Goal: Download file/media

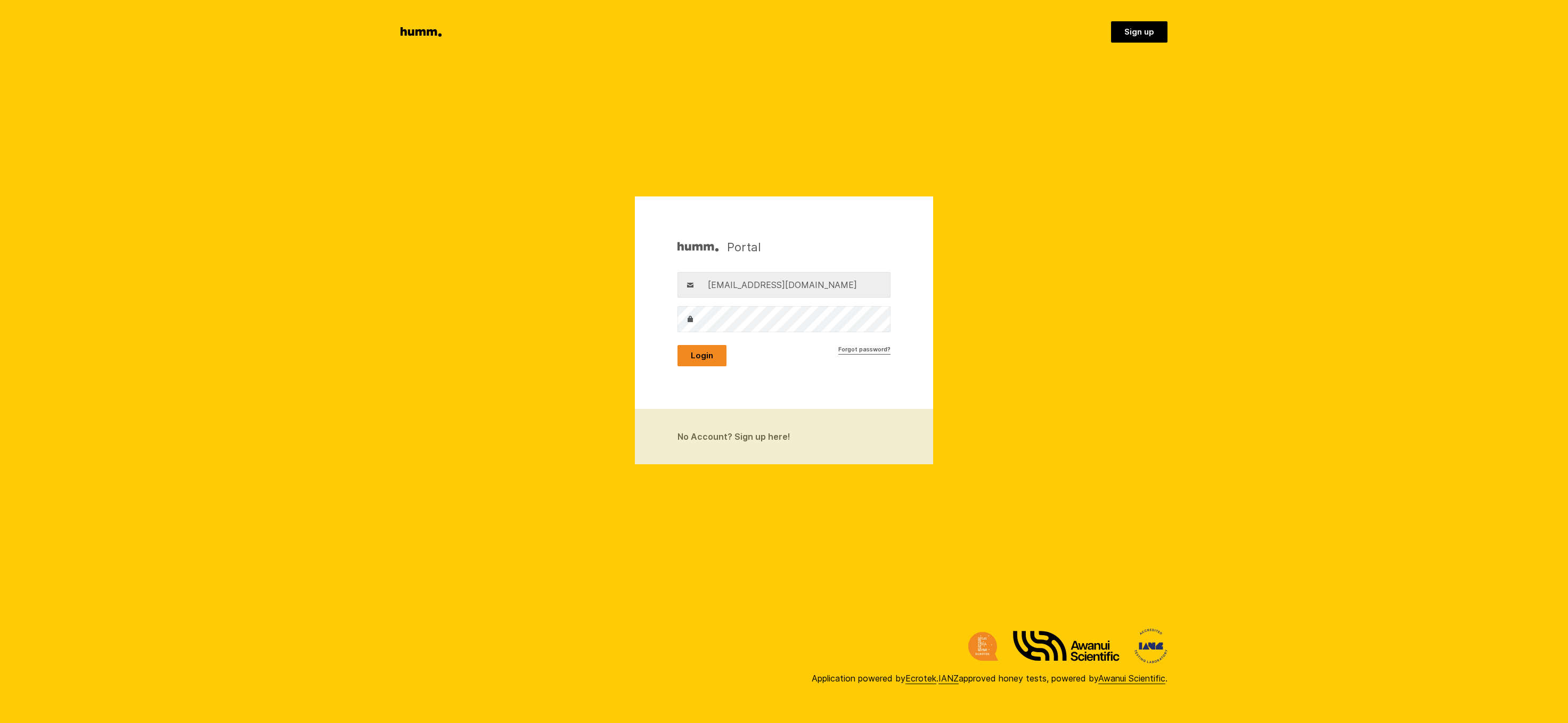
click at [703, 355] on button "Login" at bounding box center [702, 356] width 49 height 22
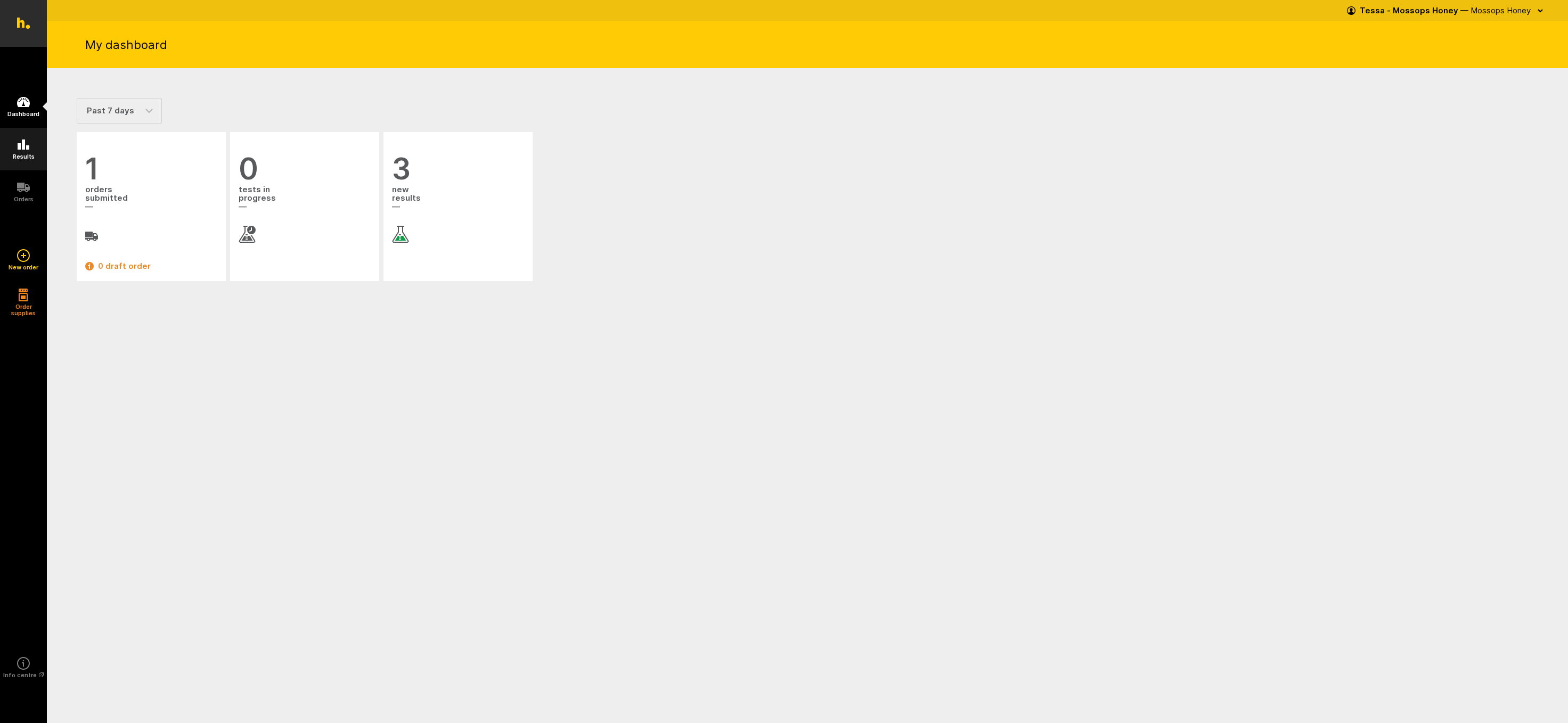
click at [20, 146] on icon at bounding box center [23, 144] width 11 height 10
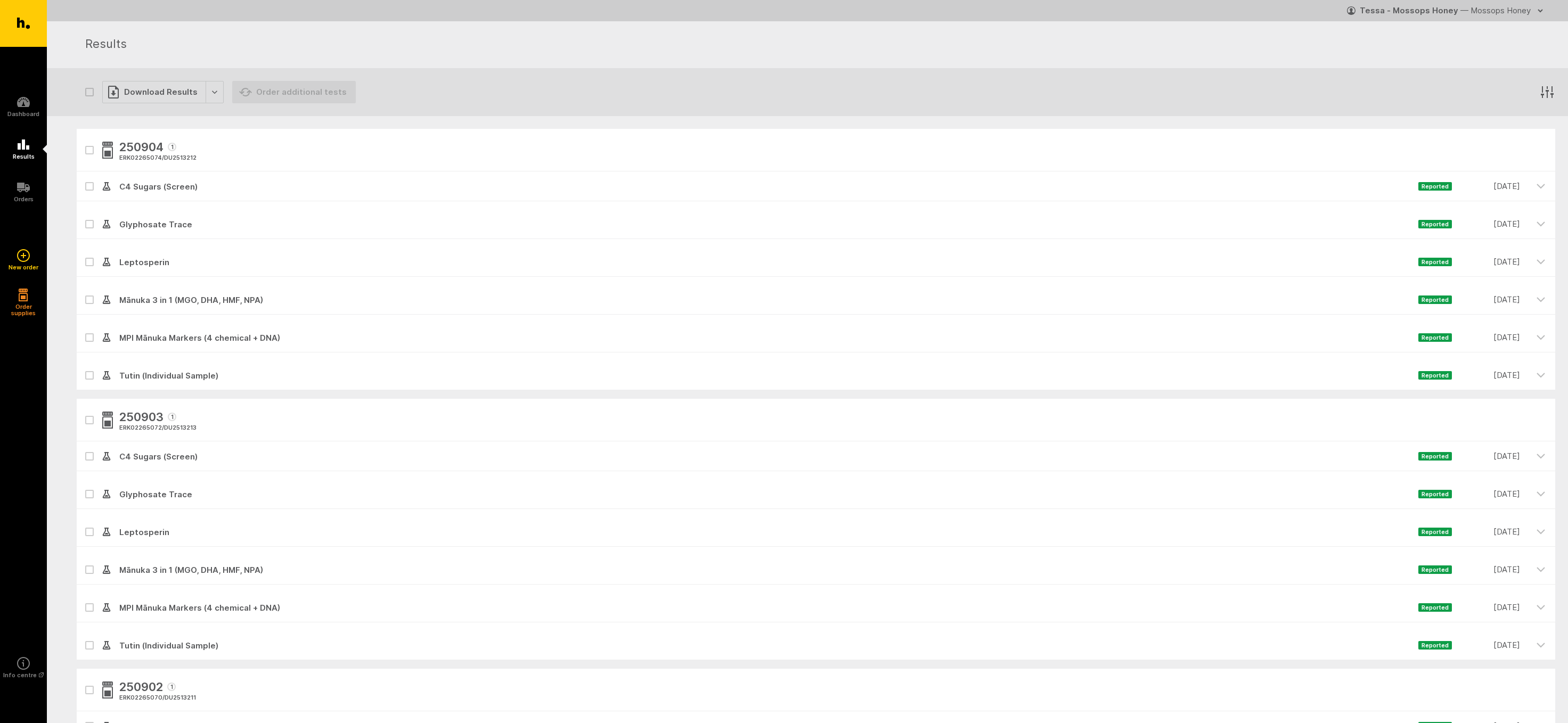
click at [89, 420] on icon "button" at bounding box center [89, 420] width 6 height 5
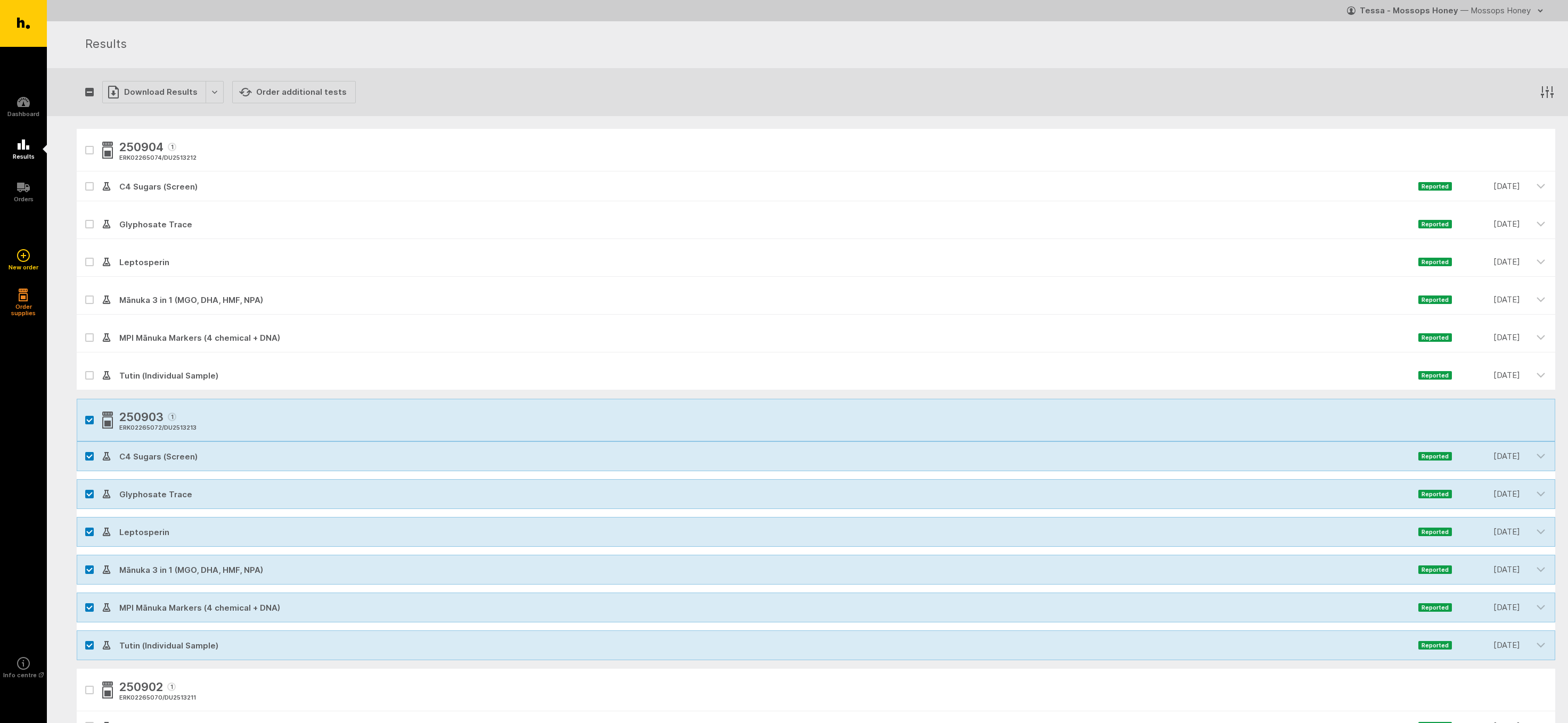
checkbox input "true"
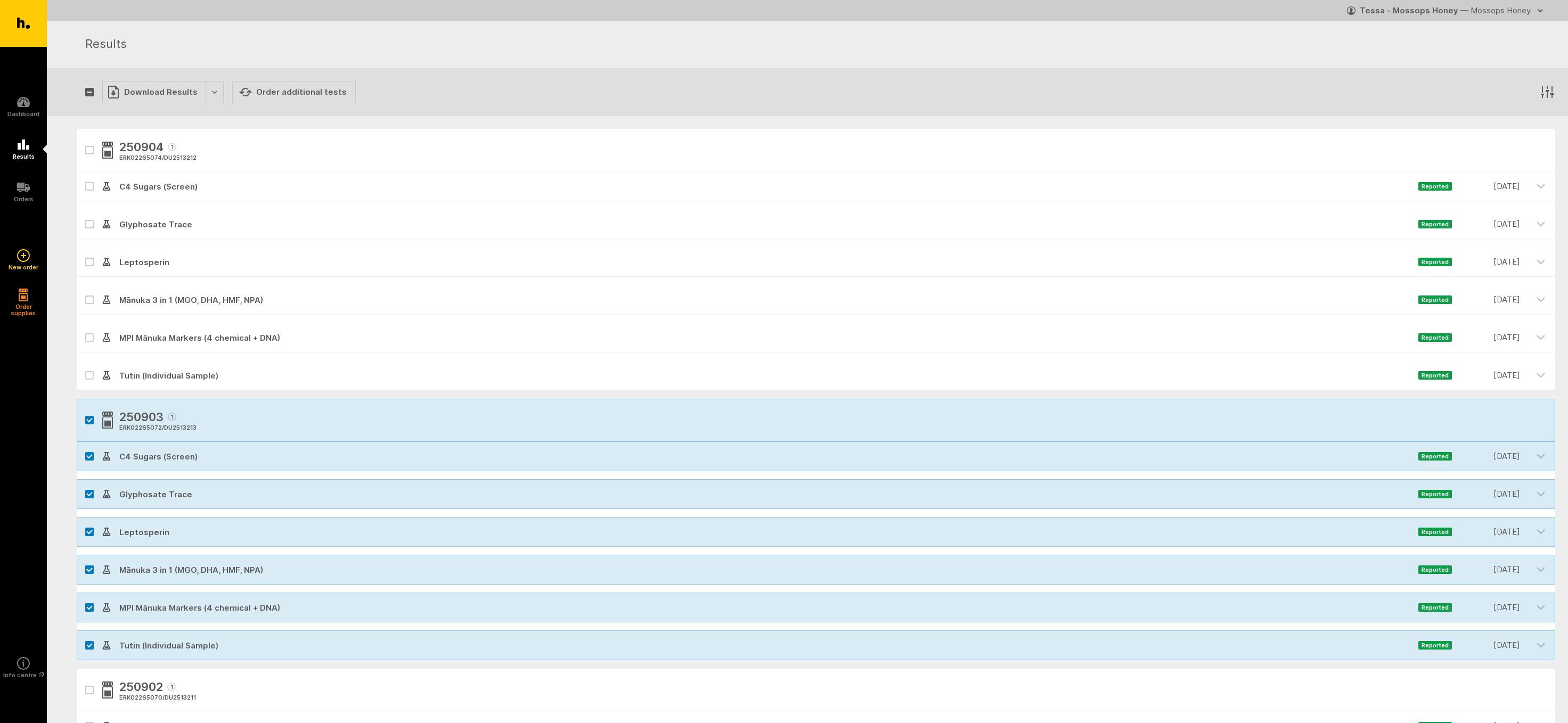
checkbox input "true"
click at [141, 91] on div "Download Results" at bounding box center [163, 92] width 121 height 22
click at [144, 114] on button "Generate Custom Report" at bounding box center [171, 114] width 136 height 22
click at [90, 417] on button "button" at bounding box center [90, 420] width 9 height 9
checkbox input "false"
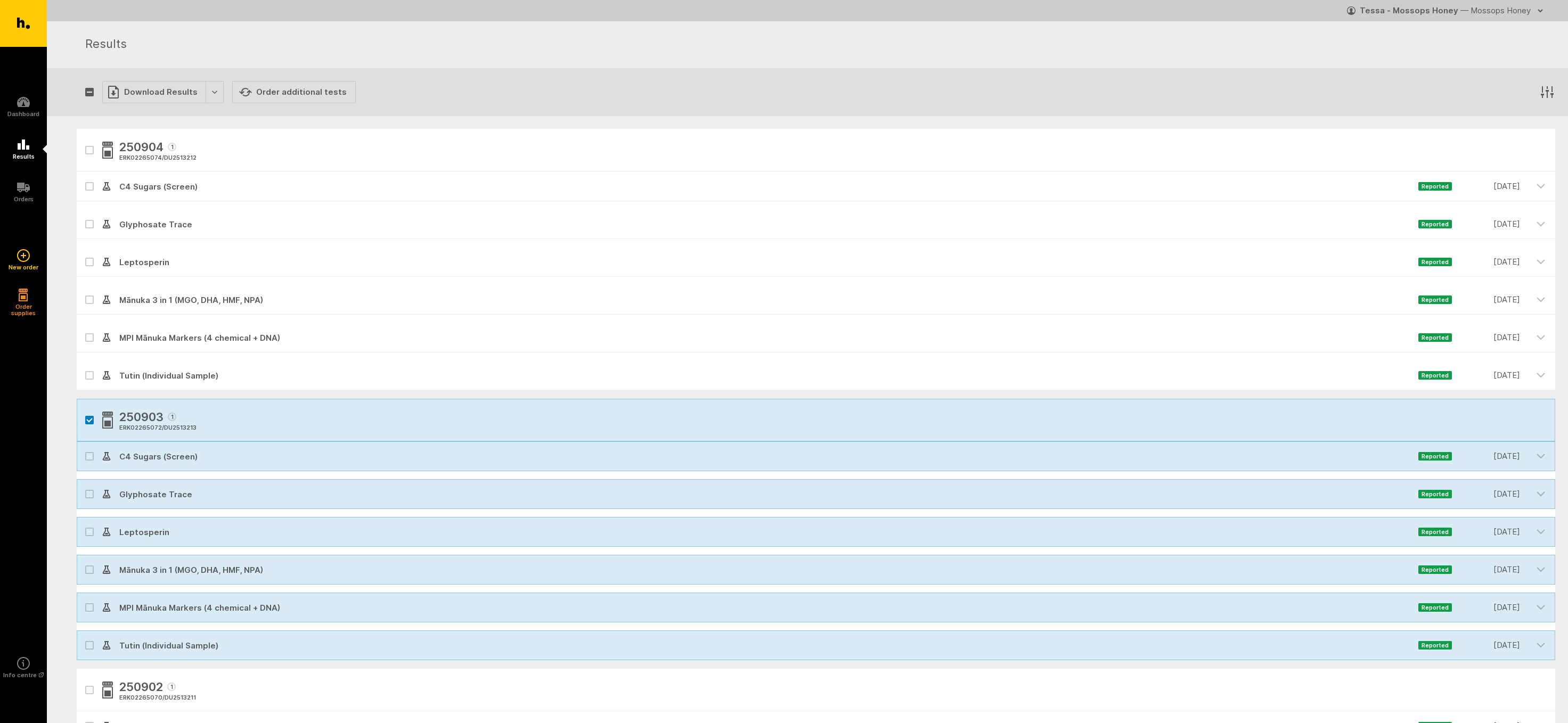
checkbox input "false"
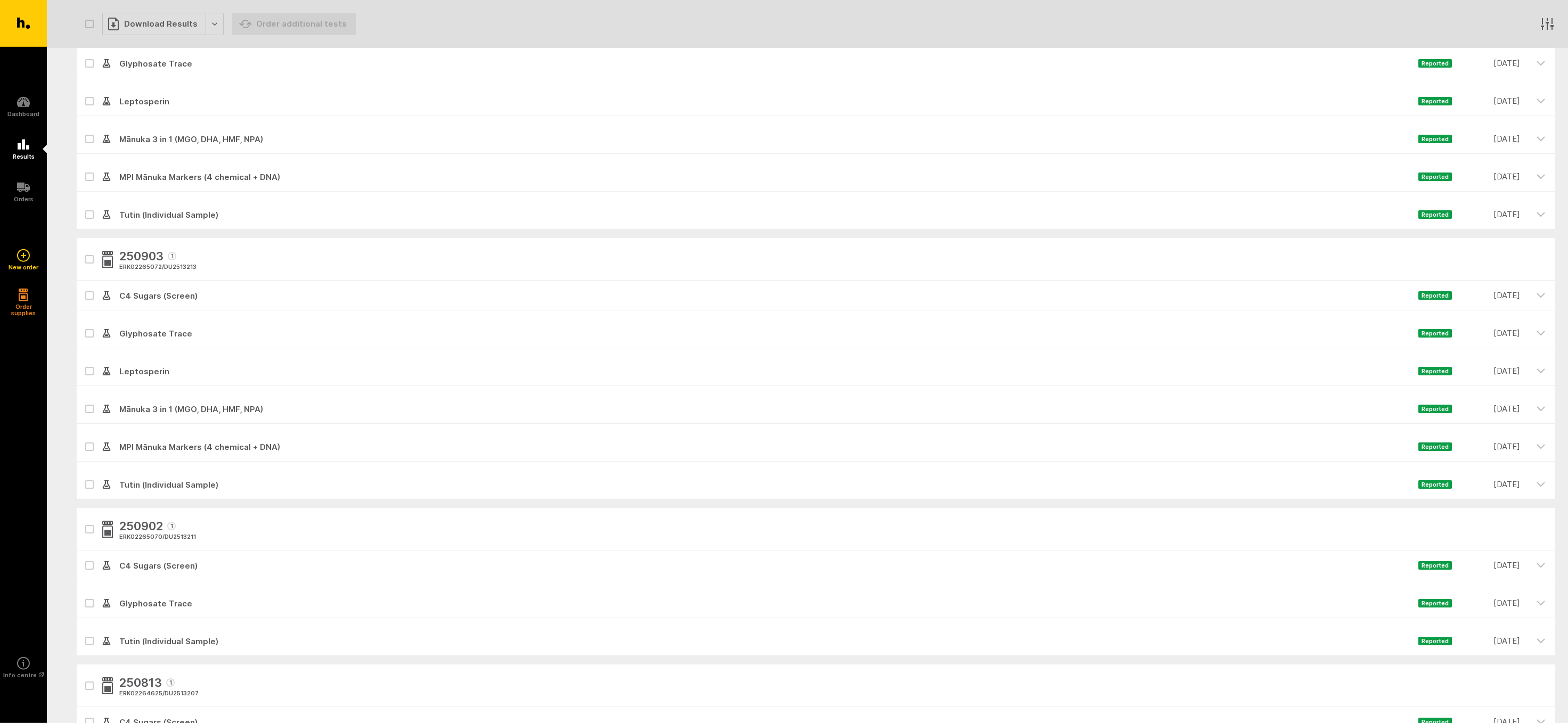
drag, startPoint x: 1564, startPoint y: 717, endPoint x: 914, endPoint y: 383, distance: 730.8
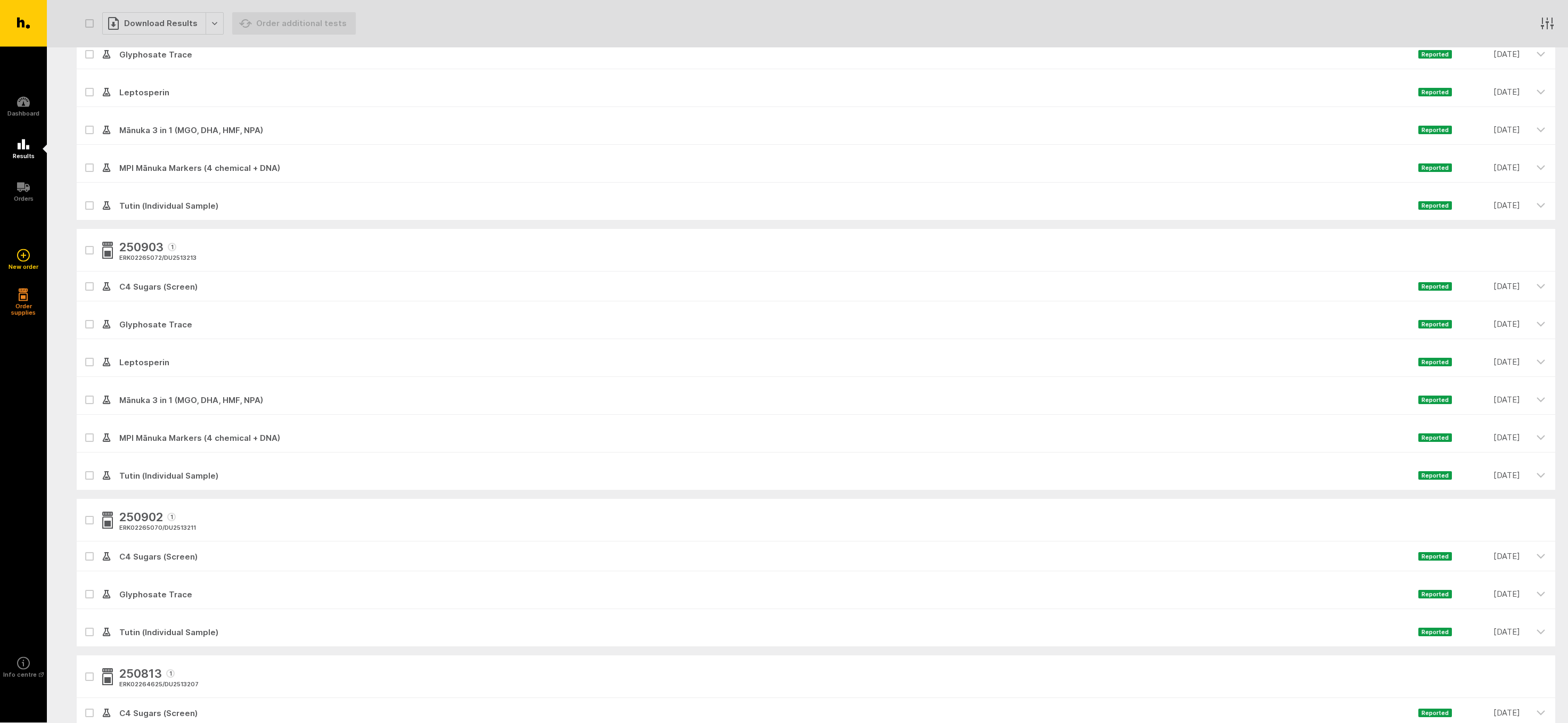
scroll to position [174, 0]
click at [90, 517] on icon "button" at bounding box center [89, 516] width 5 height 3
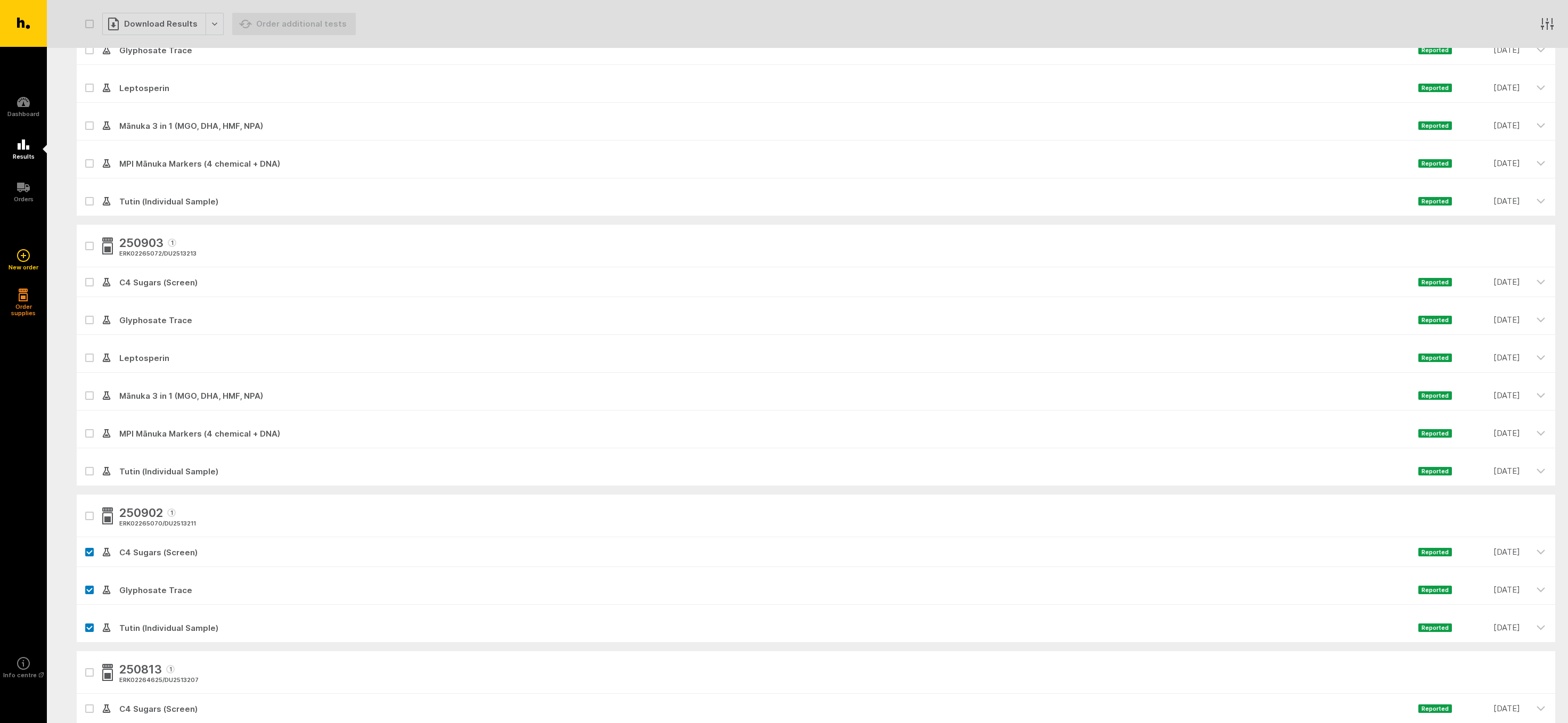
checkbox input "true"
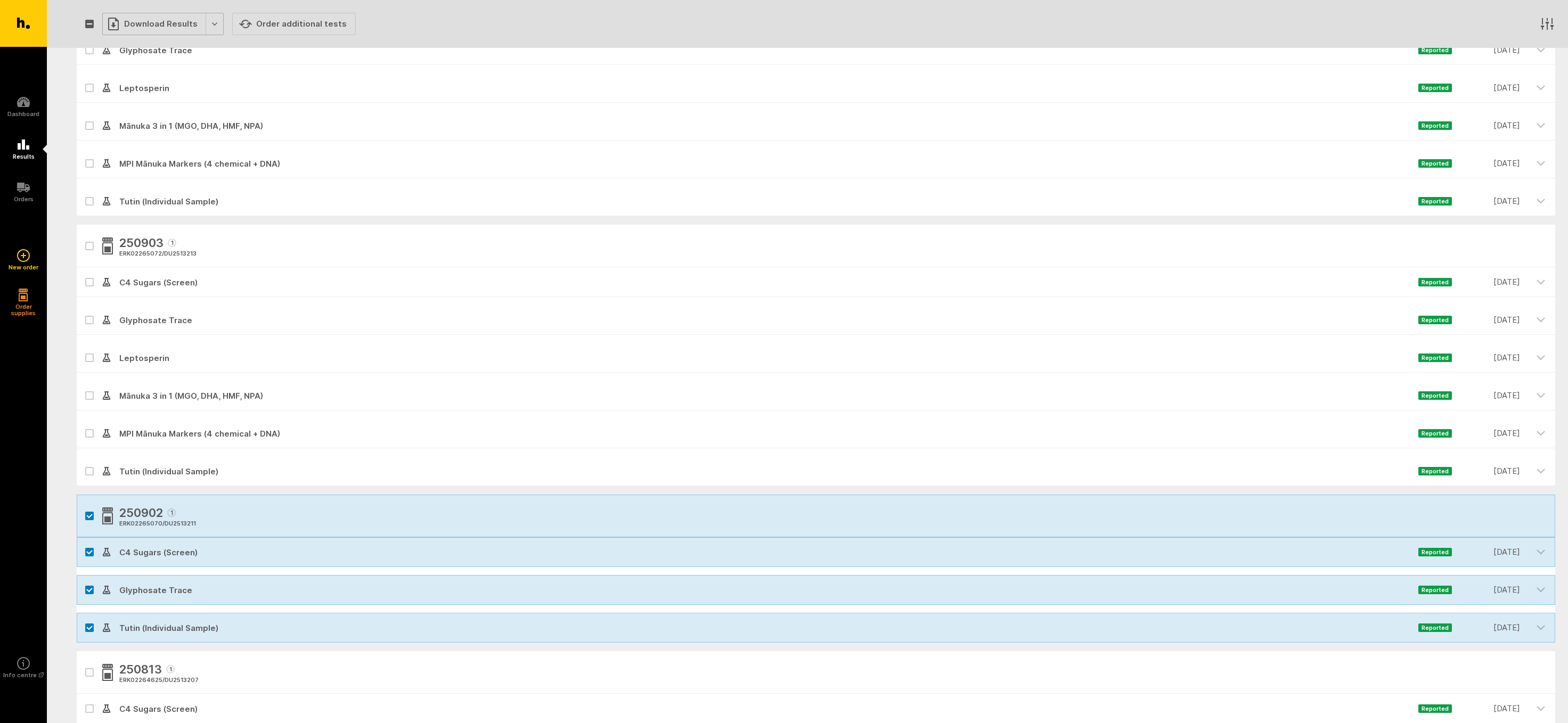
click at [126, 21] on div "Download Results" at bounding box center [163, 24] width 121 height 22
click at [154, 46] on button "Generate Custom Report" at bounding box center [171, 47] width 136 height 22
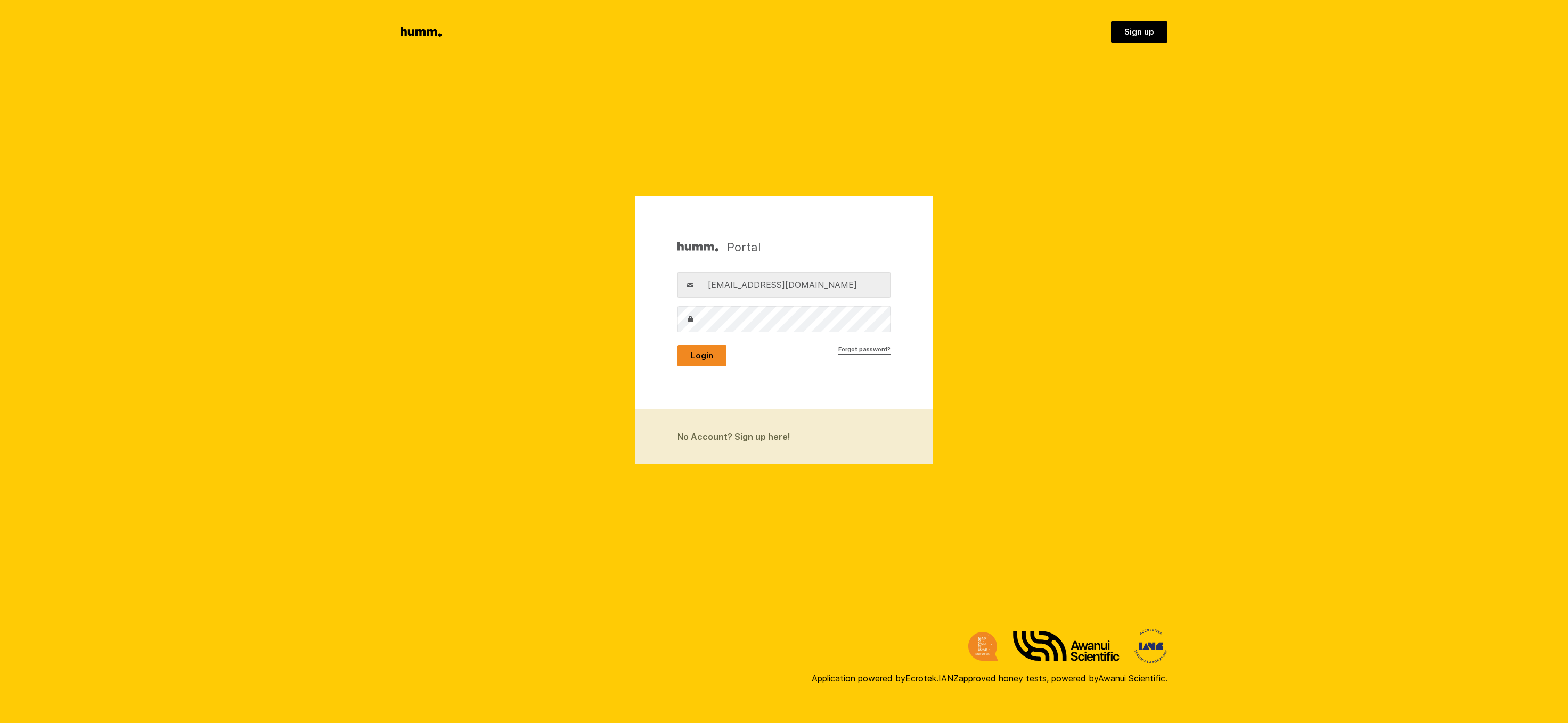
click at [701, 352] on button "Login" at bounding box center [702, 356] width 49 height 22
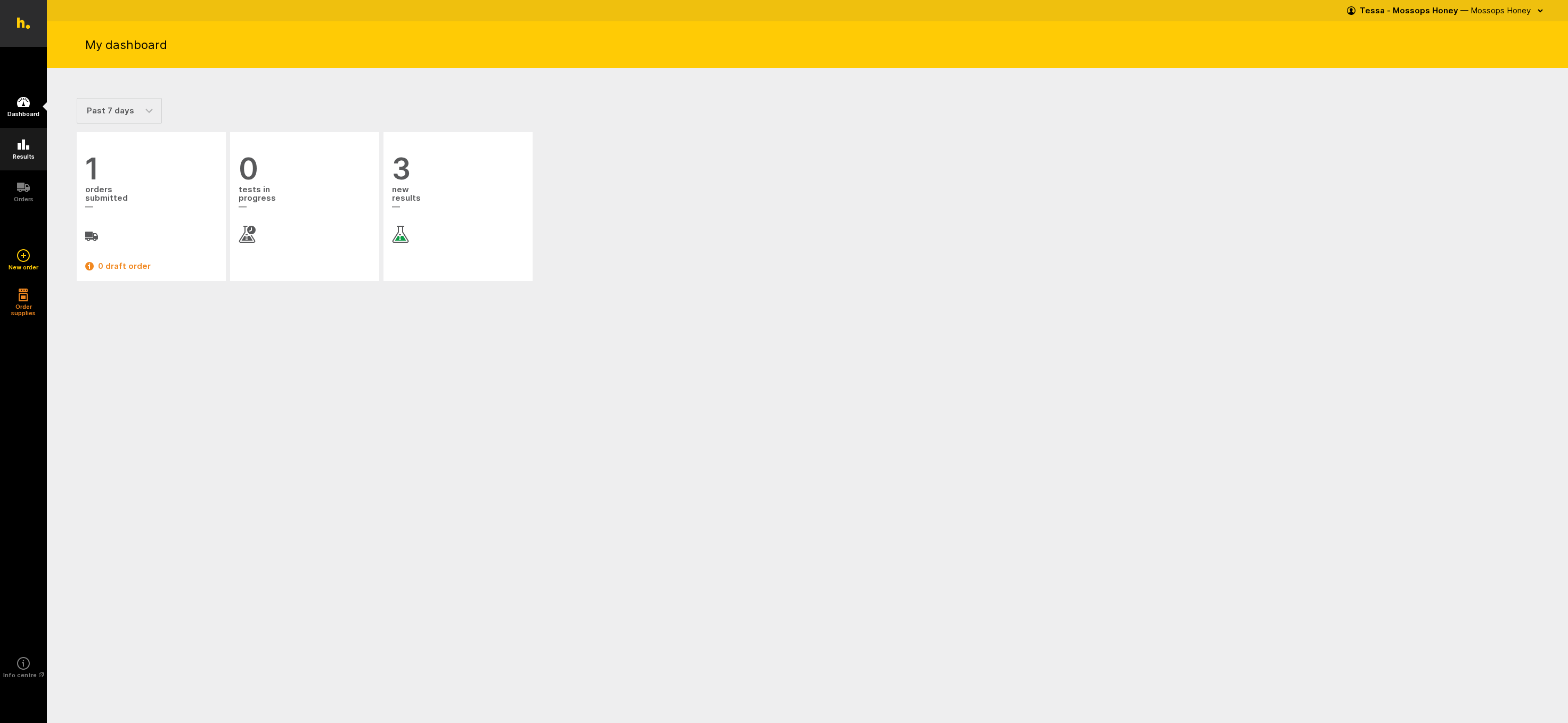
click at [24, 146] on icon at bounding box center [23, 144] width 11 height 10
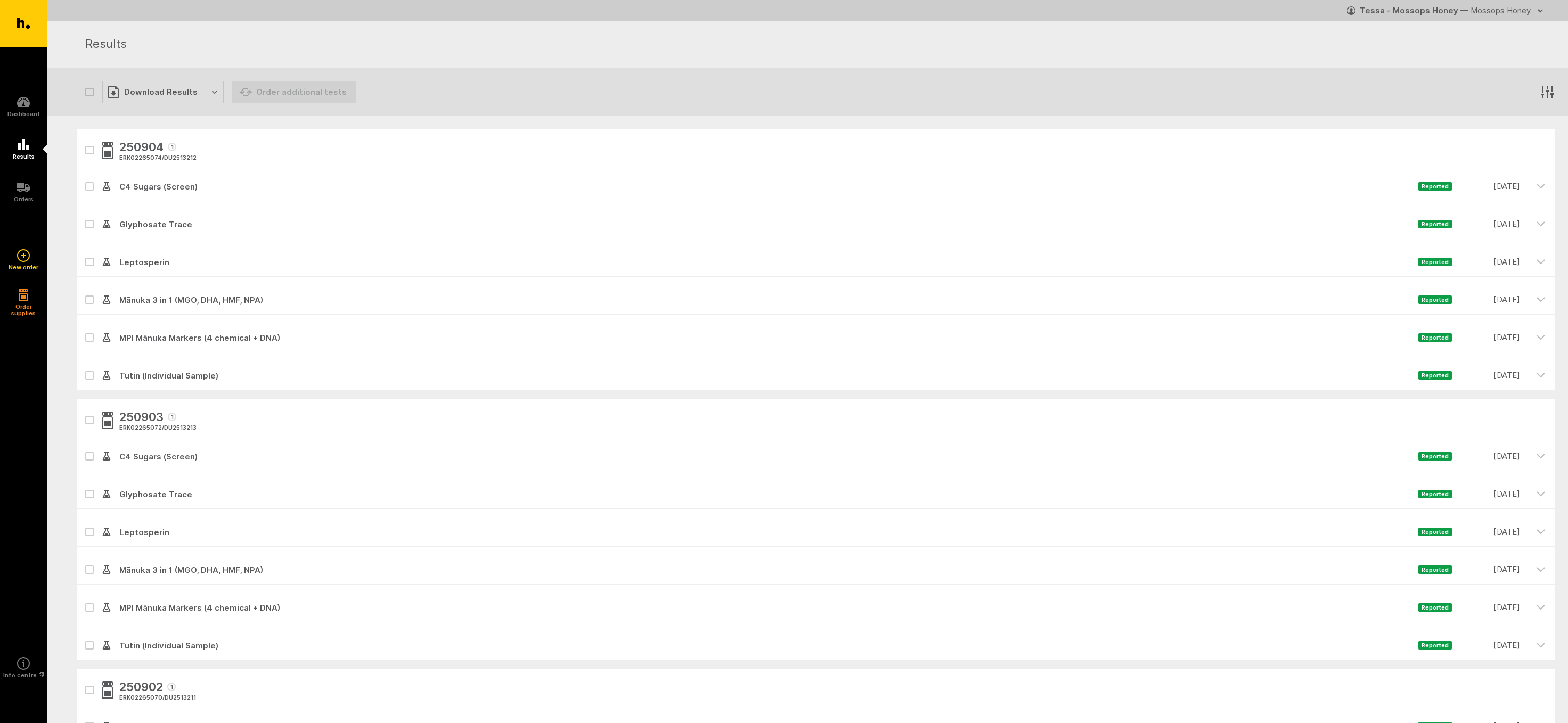
click at [90, 151] on icon "button" at bounding box center [89, 150] width 5 height 3
checkbox input "true"
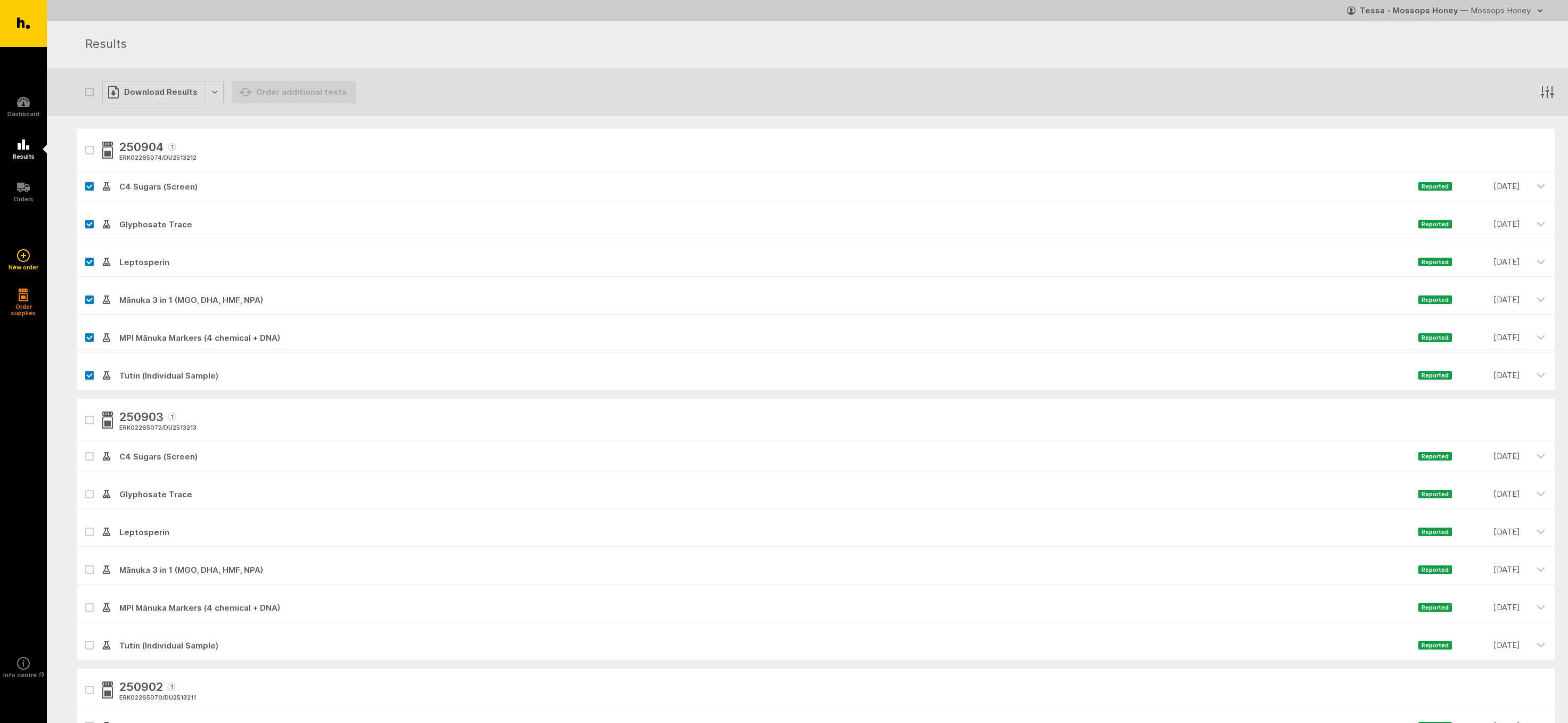
checkbox input "true"
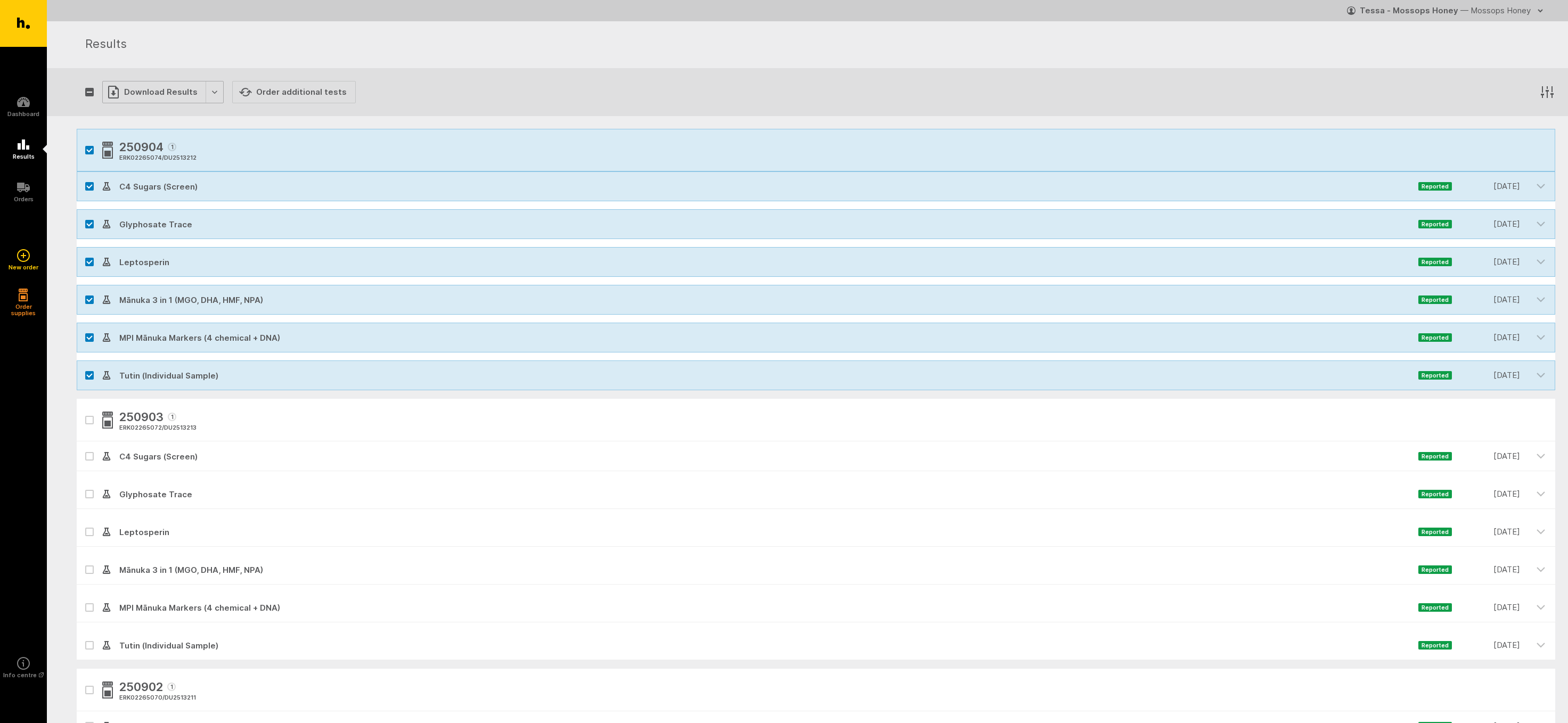
click at [142, 87] on div "Download Results" at bounding box center [163, 92] width 121 height 22
click at [149, 110] on button "Generate Custom Report" at bounding box center [171, 114] width 136 height 22
click at [90, 151] on icon "button" at bounding box center [89, 150] width 5 height 3
checkbox input "false"
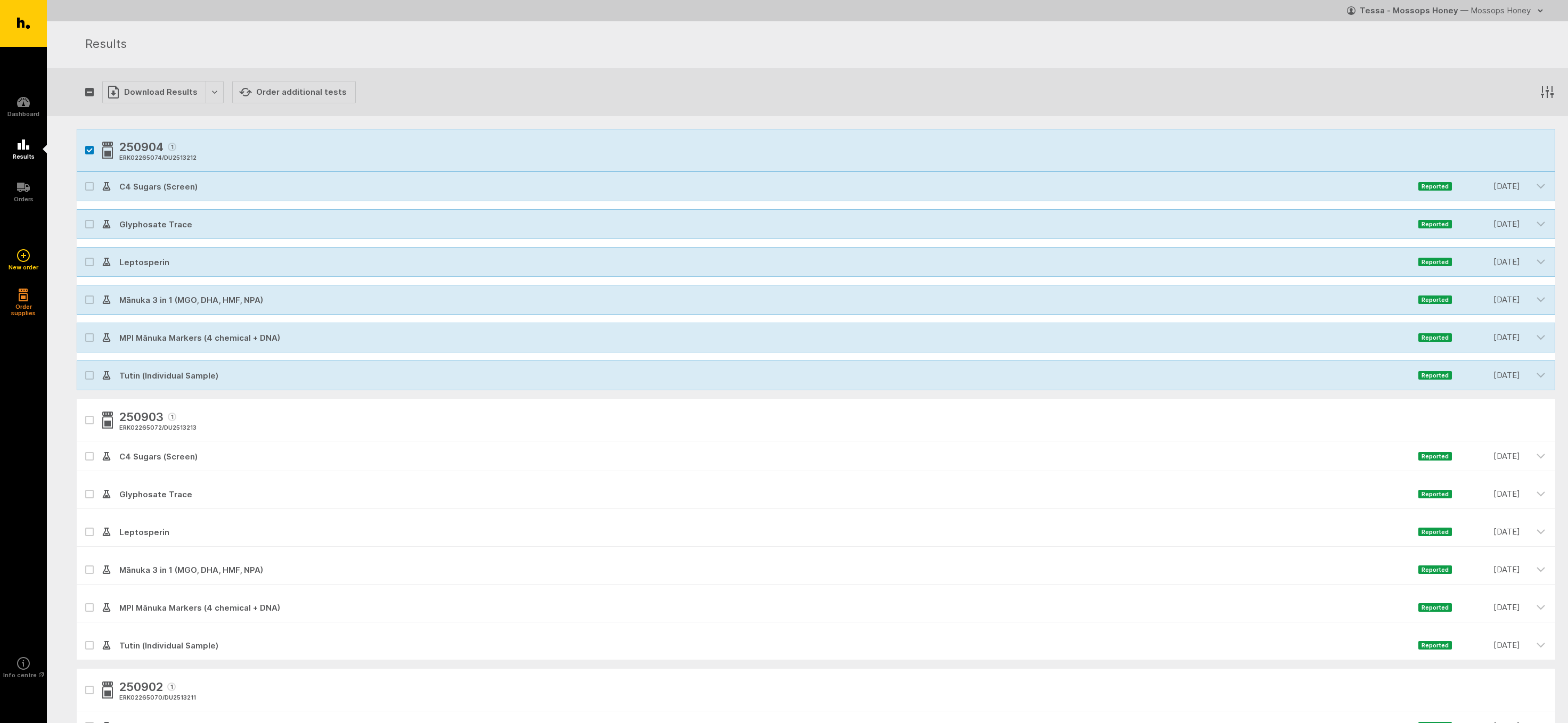
checkbox input "false"
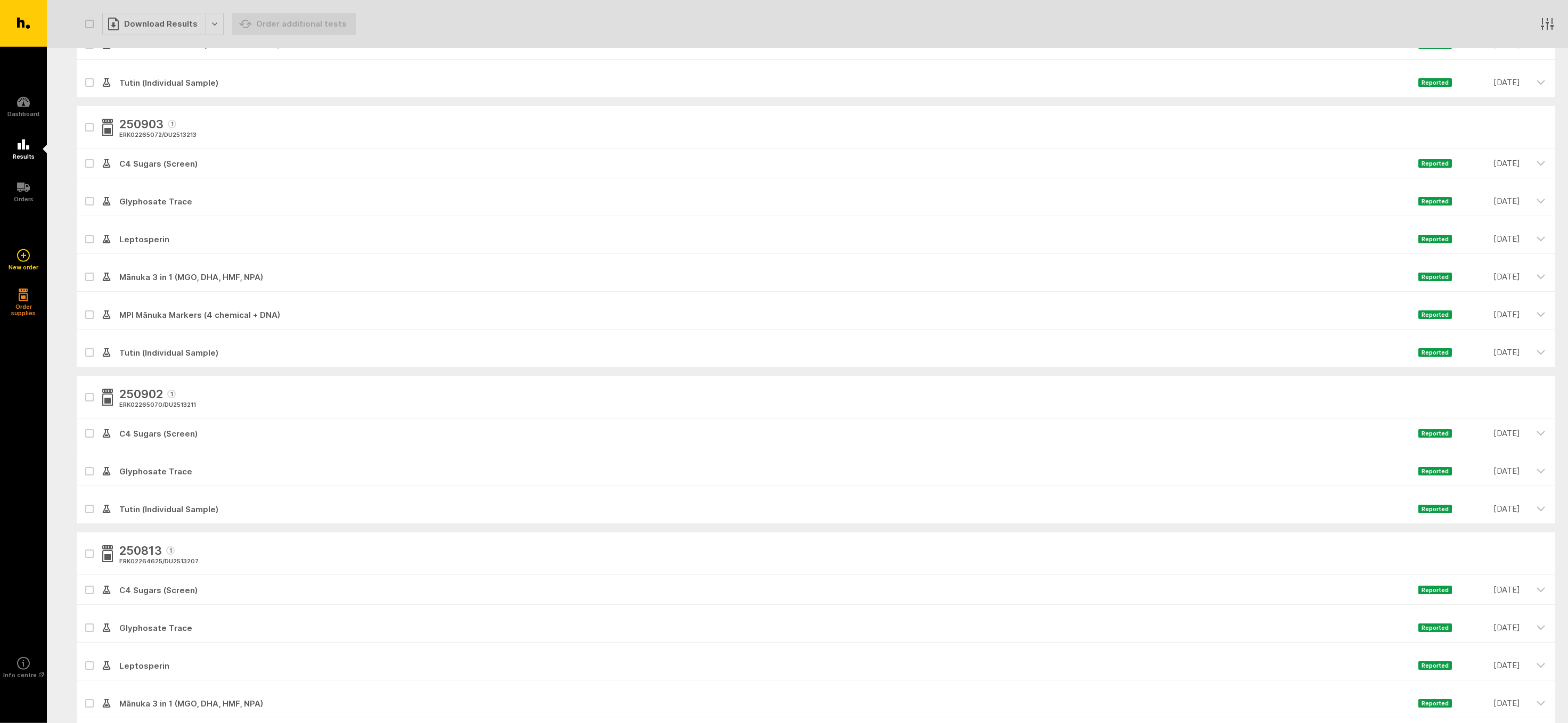
scroll to position [294, 0]
click at [88, 470] on icon at bounding box center [89, 470] width 5 height 3
click at [84, 462] on input "checkbox" at bounding box center [80, 459] width 7 height 7
checkbox input "true"
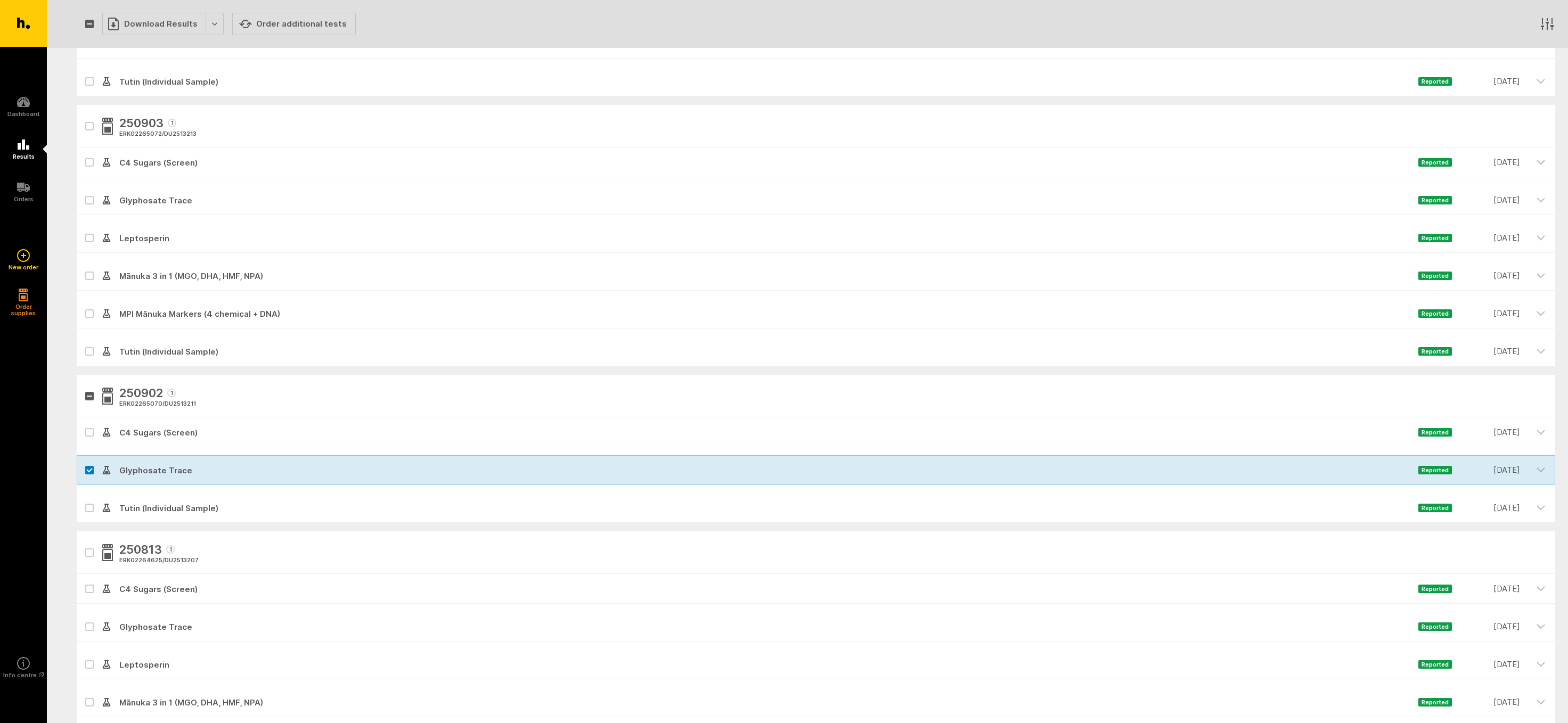
click at [90, 509] on icon at bounding box center [89, 508] width 5 height 3
click at [84, 500] on input "checkbox" at bounding box center [80, 496] width 7 height 7
checkbox input "true"
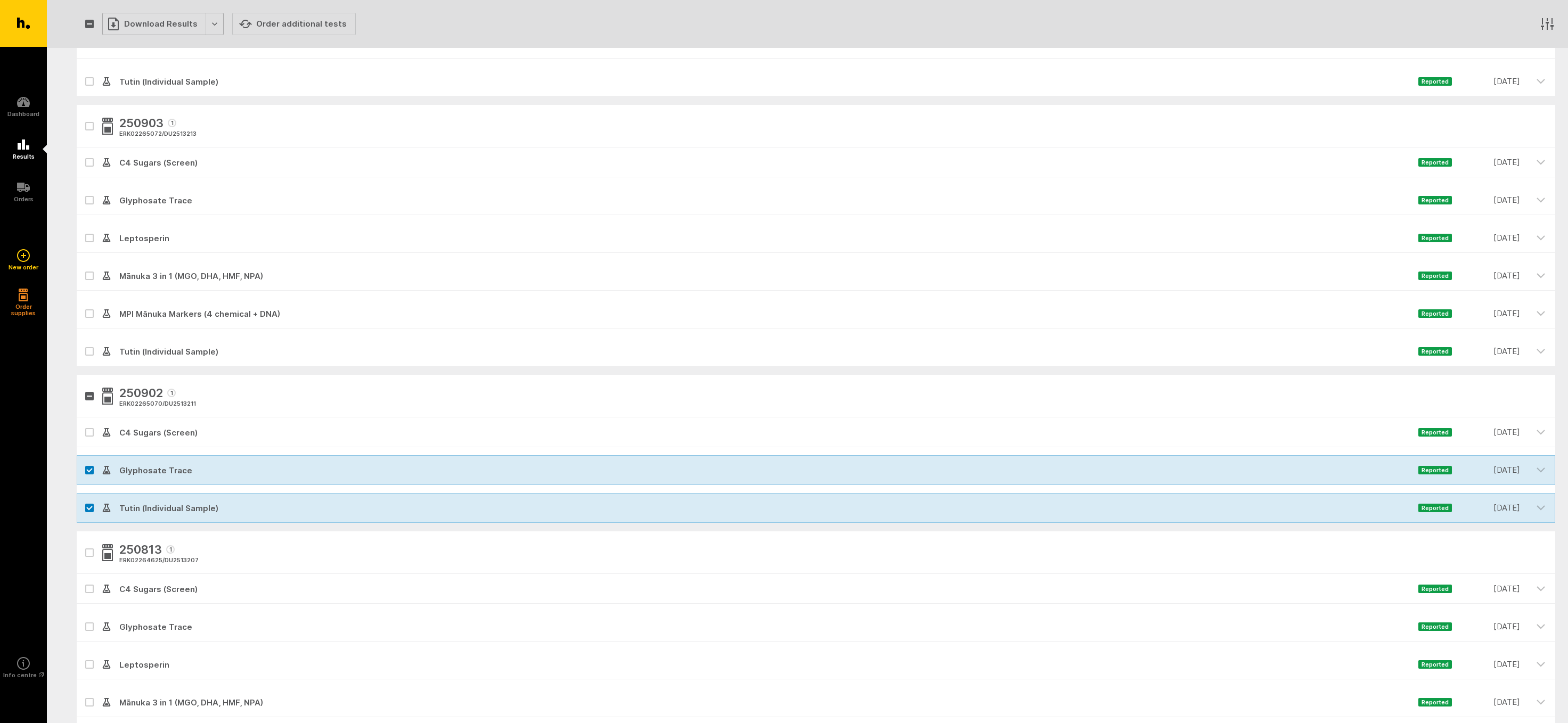
click at [146, 19] on div "Download Results" at bounding box center [163, 24] width 121 height 22
click at [150, 47] on button "Generate Custom Report" at bounding box center [171, 47] width 136 height 22
click at [87, 469] on icon at bounding box center [89, 470] width 6 height 5
click at [84, 462] on input "checkbox" at bounding box center [80, 459] width 7 height 7
checkbox input "false"
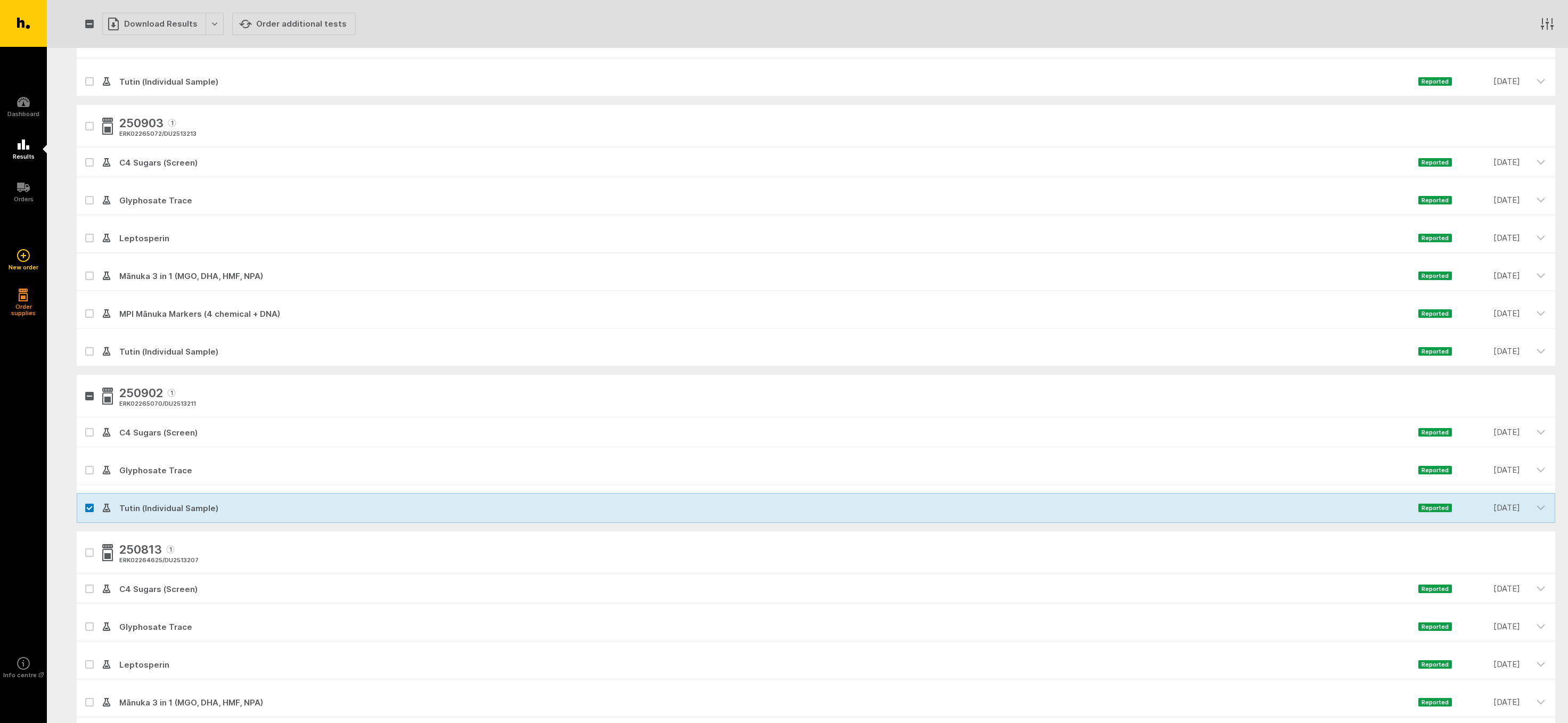
click at [87, 507] on icon at bounding box center [89, 508] width 6 height 5
click at [84, 500] on input "checkbox" at bounding box center [80, 496] width 7 height 7
checkbox input "false"
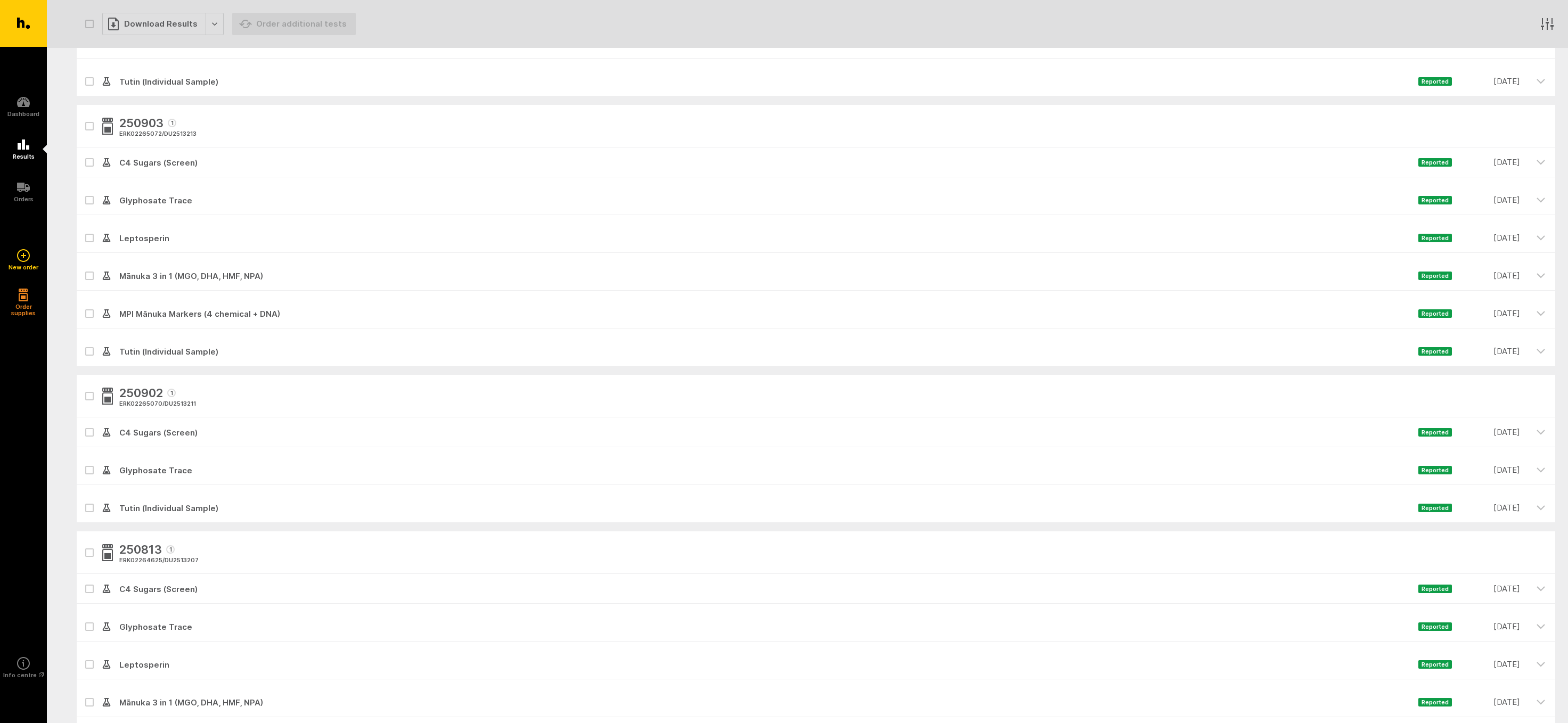
click at [89, 432] on icon at bounding box center [89, 433] width 6 height 5
click at [84, 425] on input "checkbox" at bounding box center [80, 421] width 7 height 7
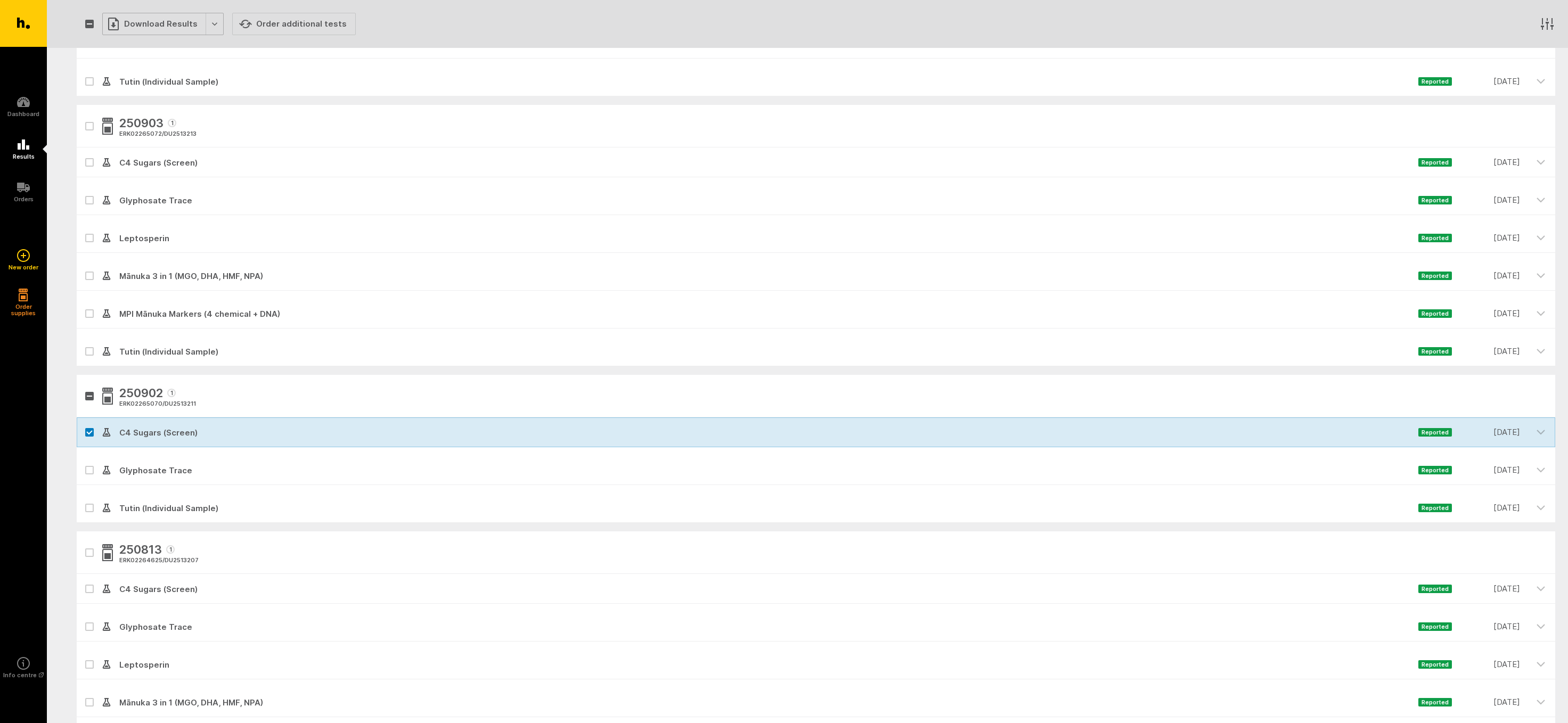
click at [136, 21] on div "Download Results" at bounding box center [163, 24] width 121 height 22
click at [144, 47] on button "Generate Custom Report" at bounding box center [171, 47] width 136 height 22
click at [90, 433] on icon at bounding box center [89, 432] width 5 height 3
click at [84, 425] on input "checkbox" at bounding box center [80, 421] width 7 height 7
checkbox input "false"
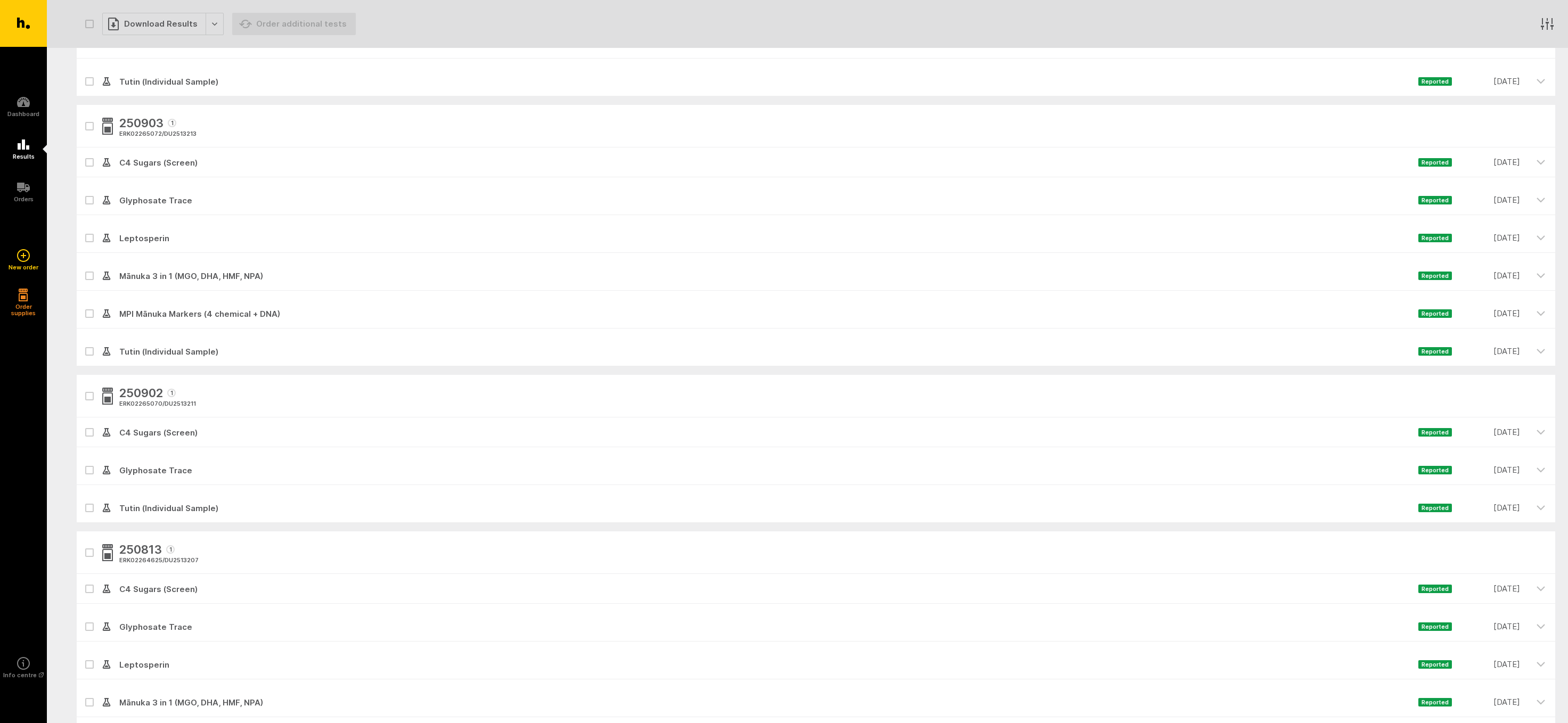
click at [89, 199] on icon at bounding box center [89, 200] width 6 height 5
click at [84, 192] on input "checkbox" at bounding box center [80, 189] width 7 height 7
checkbox input "true"
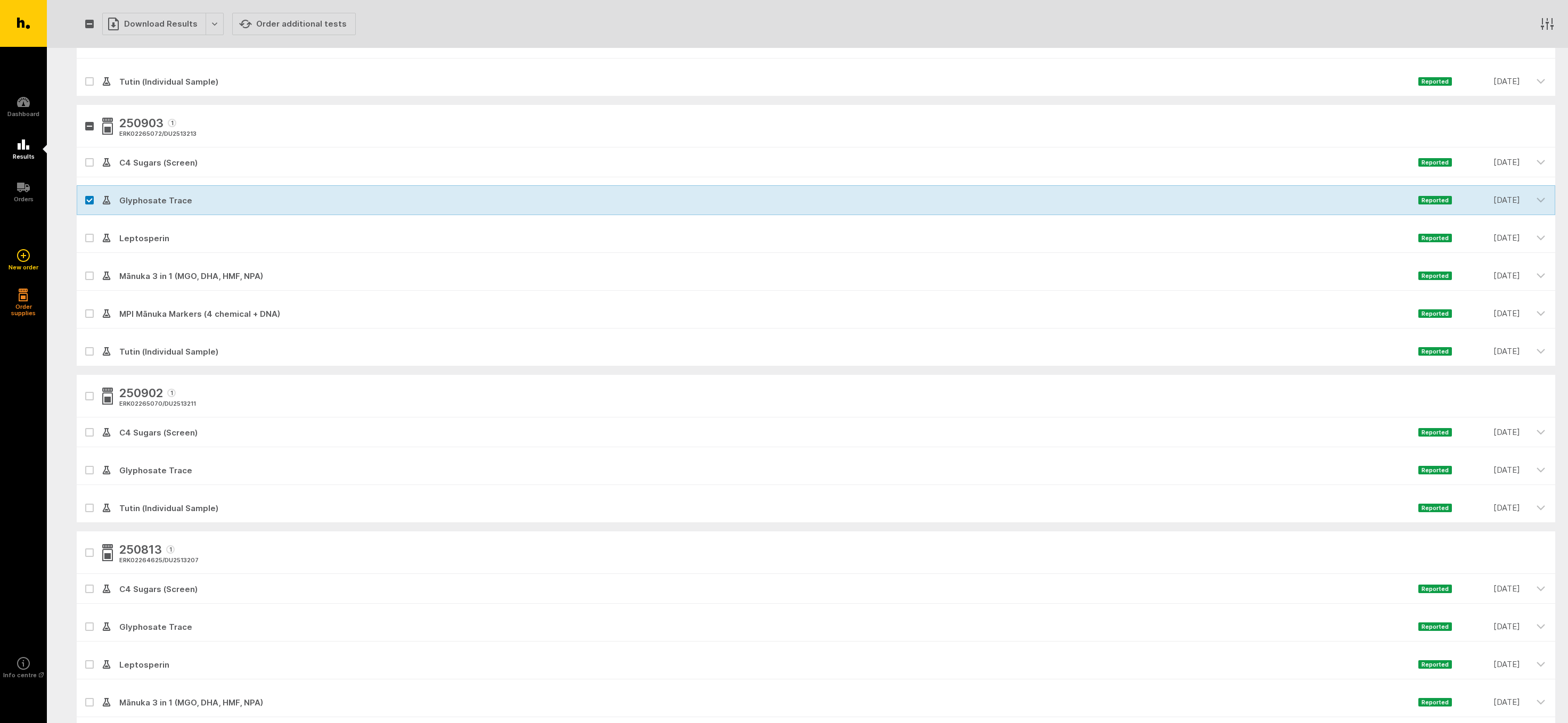
click at [88, 314] on icon at bounding box center [89, 313] width 5 height 3
click at [84, 306] on input "checkbox" at bounding box center [80, 302] width 7 height 7
checkbox input "true"
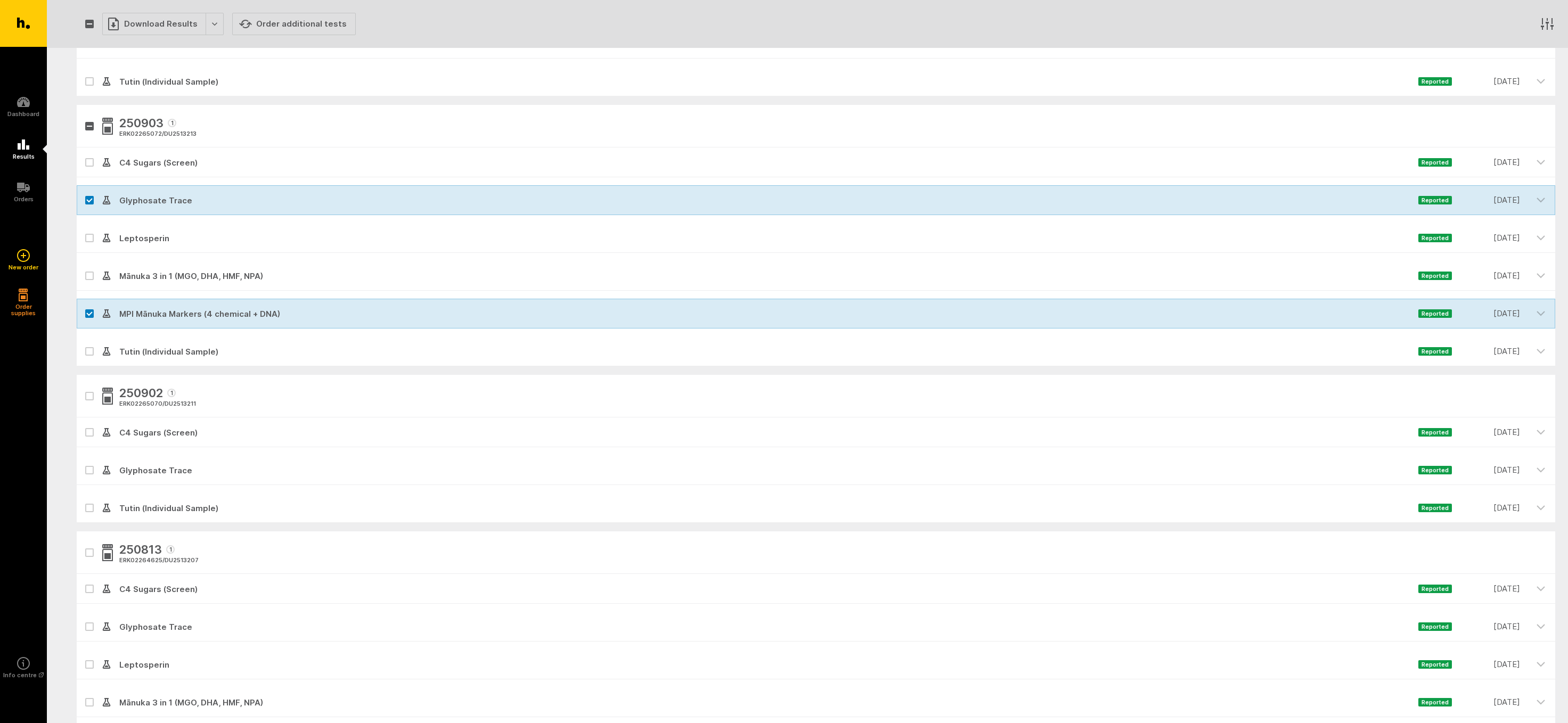
click at [89, 350] on icon at bounding box center [89, 351] width 6 height 5
click at [84, 344] on input "checkbox" at bounding box center [80, 340] width 7 height 7
checkbox input "true"
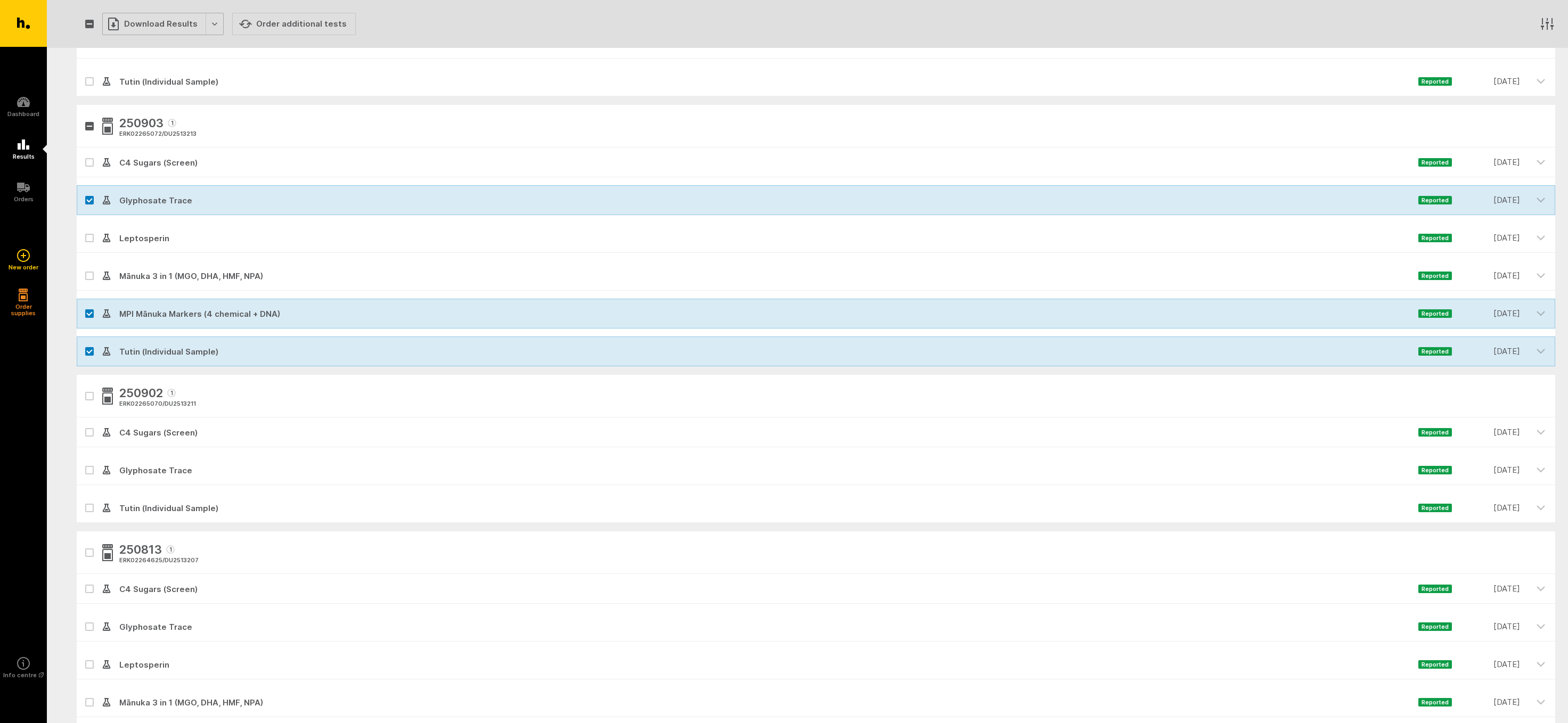
click at [158, 24] on div "Download Results" at bounding box center [163, 24] width 121 height 22
click at [148, 45] on button "Generate Custom Report" at bounding box center [171, 47] width 136 height 22
click at [84, 197] on div at bounding box center [90, 200] width 26 height 30
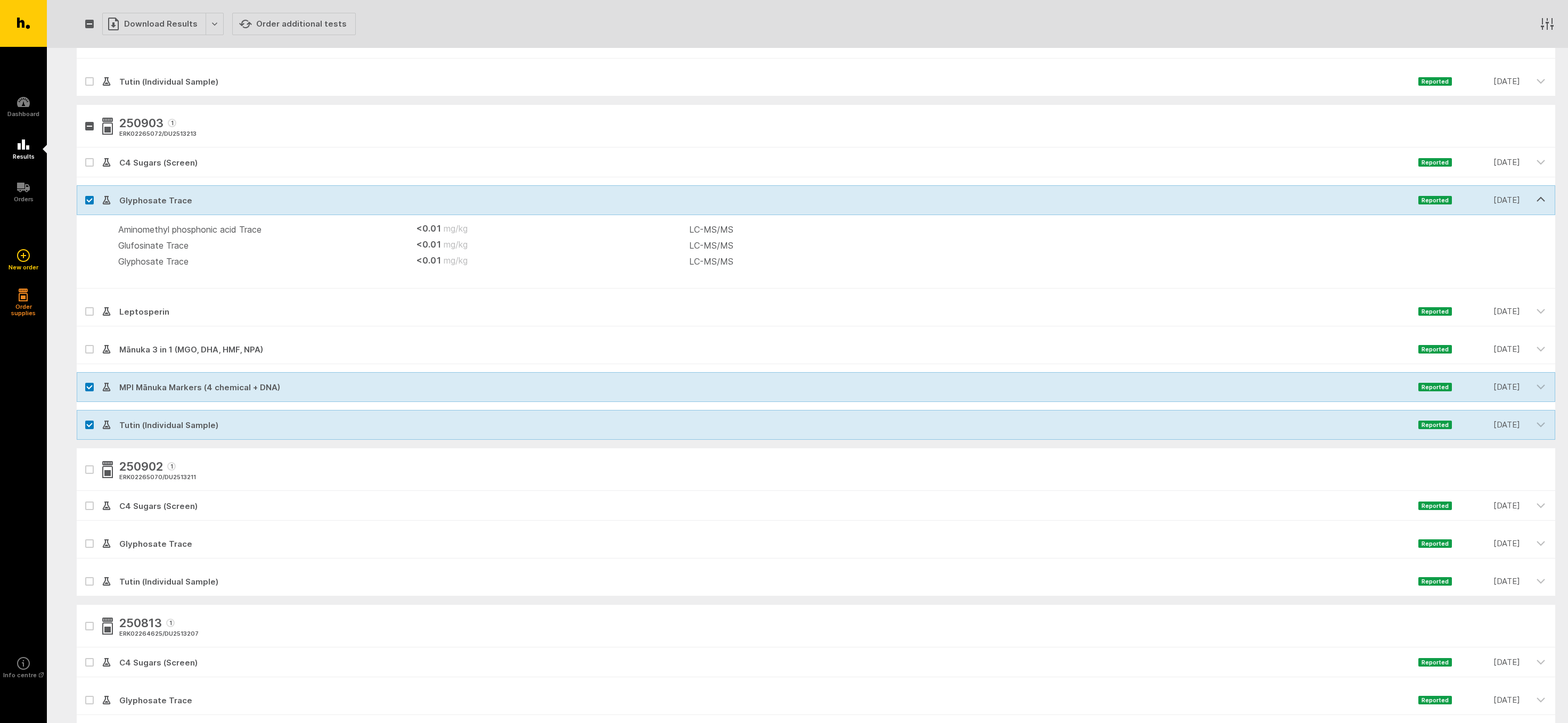
click at [89, 199] on icon at bounding box center [89, 200] width 6 height 5
click at [84, 192] on input "checkbox" at bounding box center [80, 189] width 7 height 7
checkbox input "false"
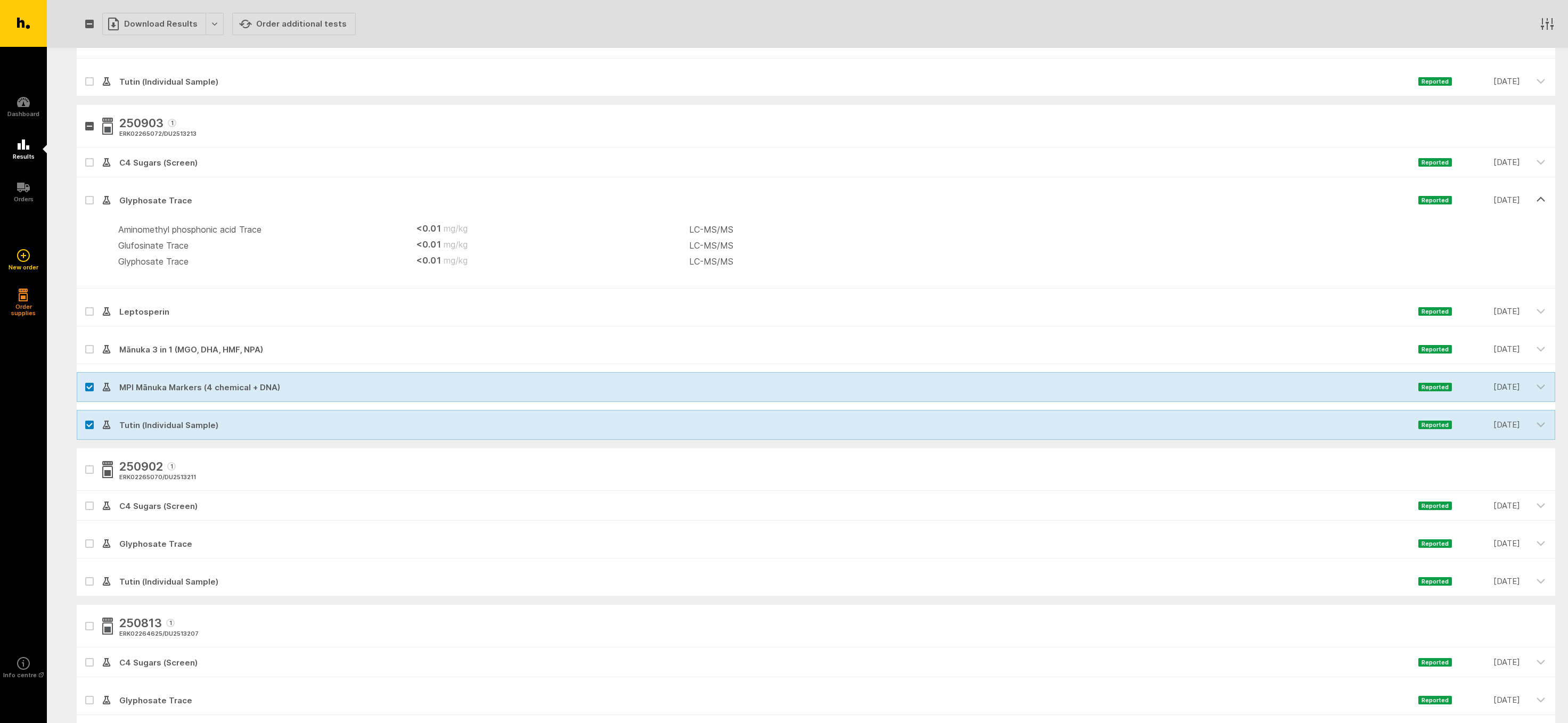
click at [1546, 199] on button "button" at bounding box center [1541, 199] width 29 height 28
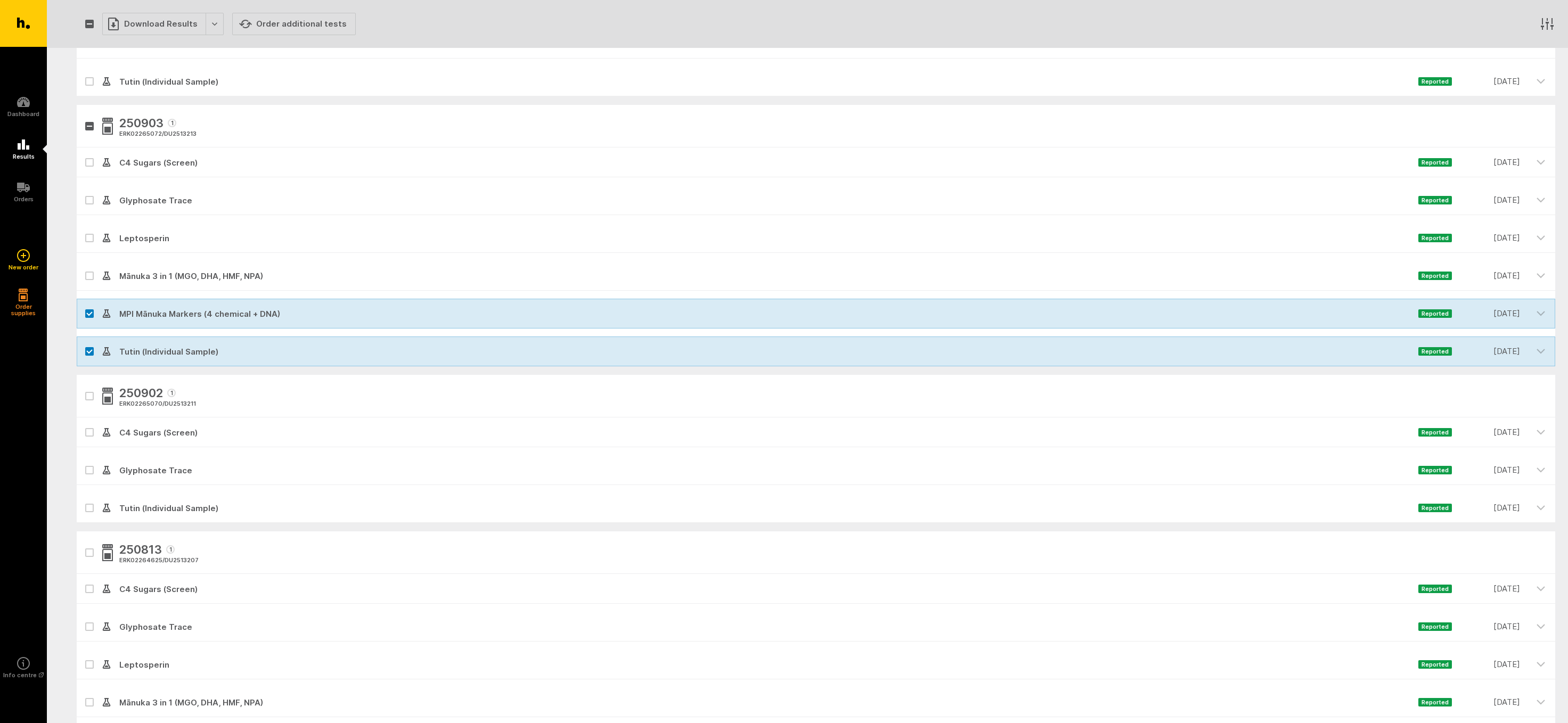
click at [89, 159] on label at bounding box center [90, 162] width 9 height 9
click at [84, 154] on input "checkbox" at bounding box center [80, 151] width 7 height 7
checkbox input "true"
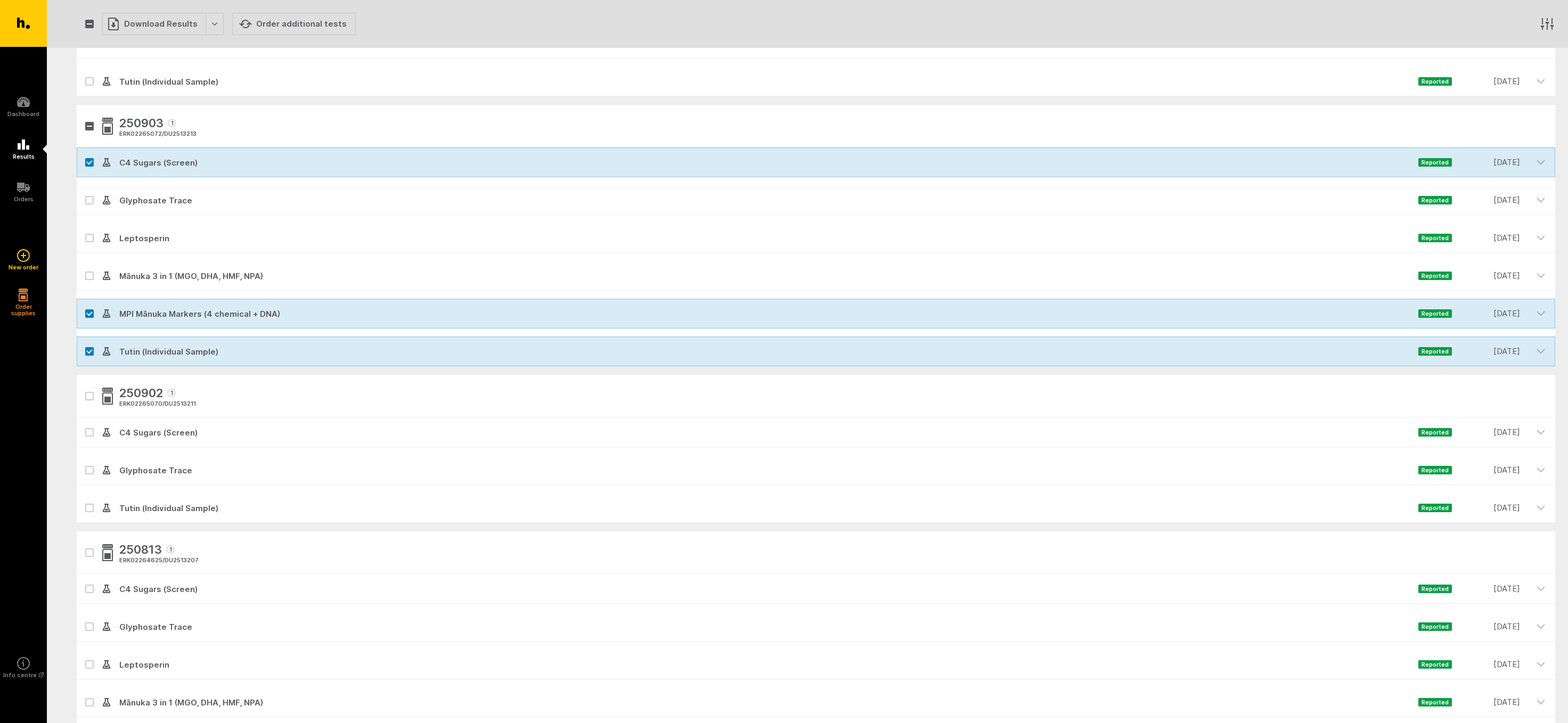
click at [88, 235] on label at bounding box center [90, 238] width 9 height 9
click at [84, 230] on input "checkbox" at bounding box center [80, 227] width 7 height 7
checkbox input "true"
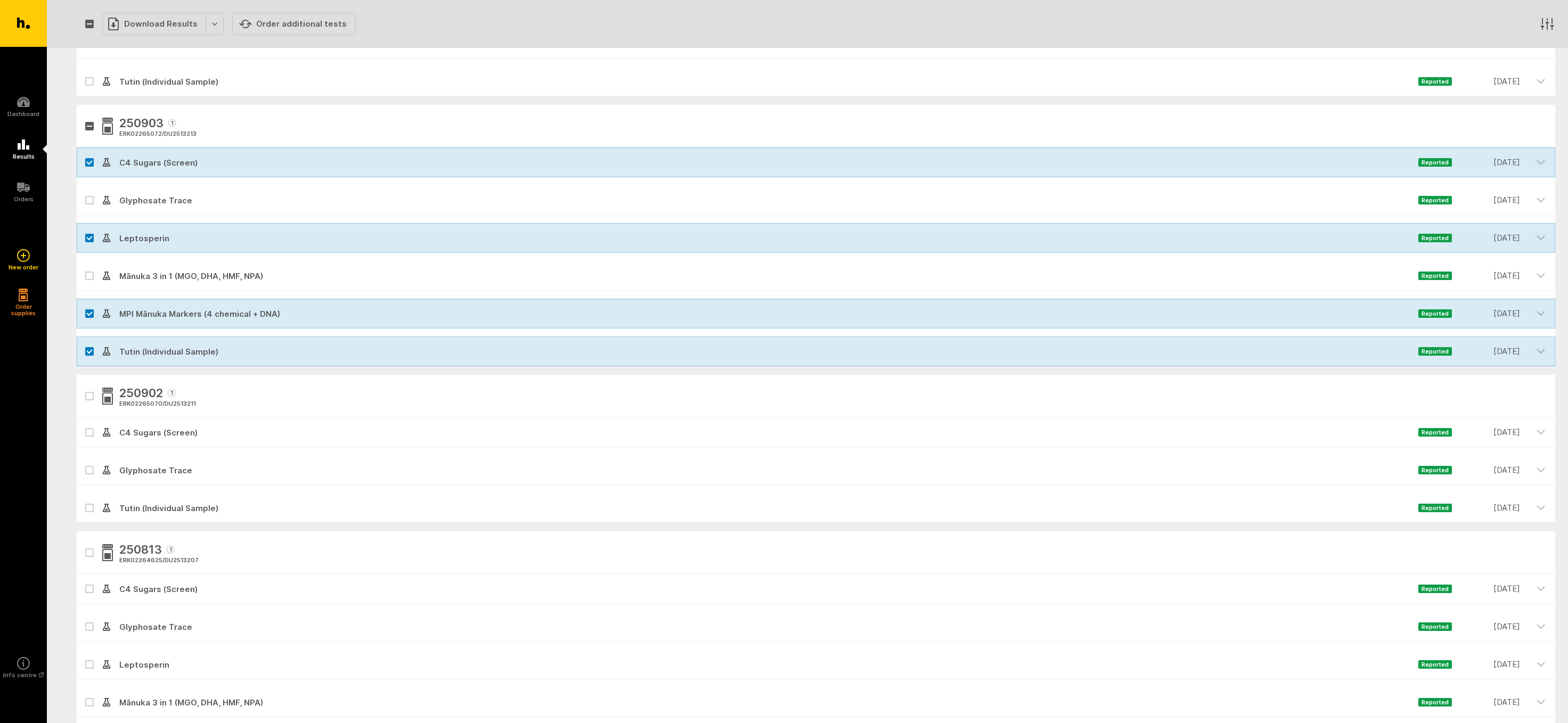
click at [86, 273] on label at bounding box center [90, 276] width 9 height 9
click at [84, 268] on input "checkbox" at bounding box center [80, 265] width 7 height 7
checkbox input "true"
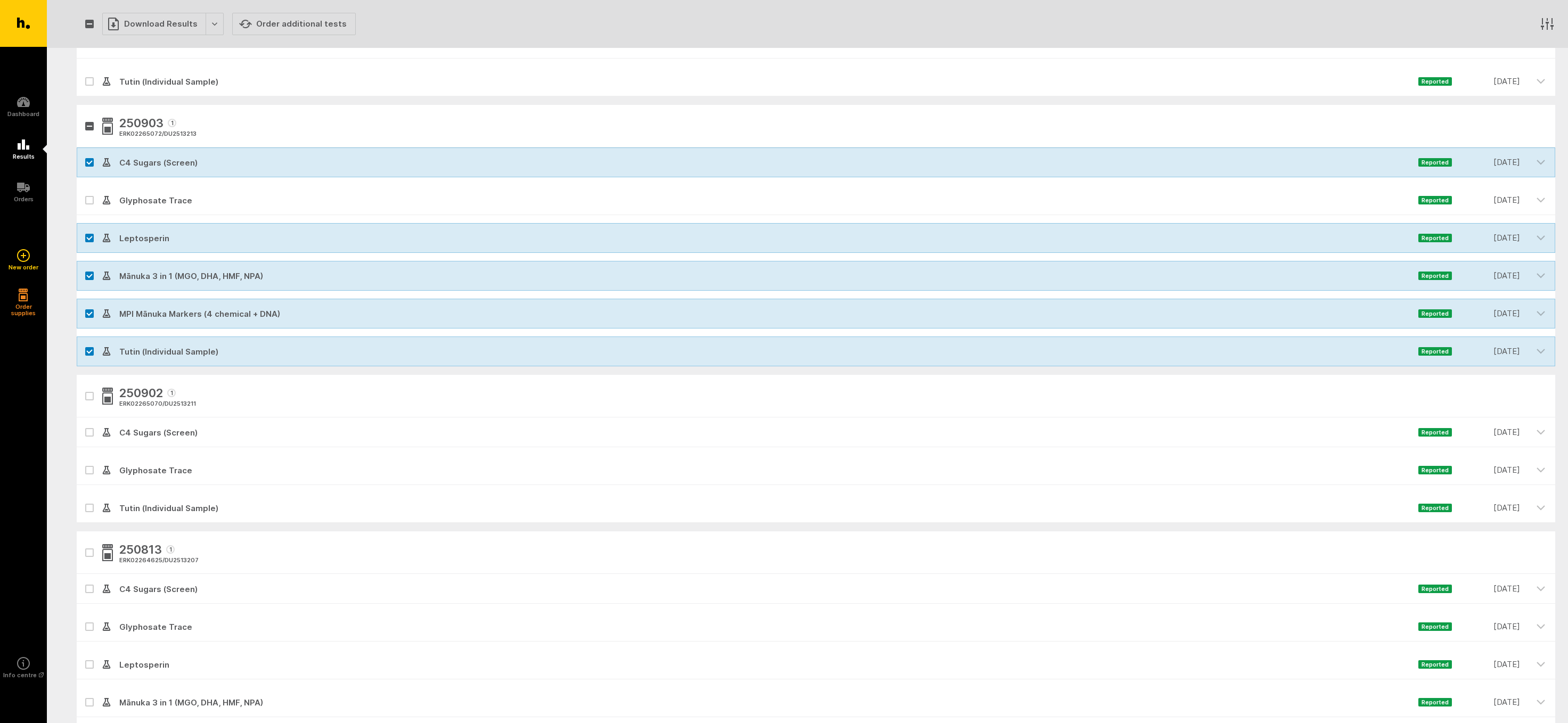
click at [89, 313] on icon at bounding box center [89, 313] width 6 height 5
click at [84, 306] on input "checkbox" at bounding box center [80, 302] width 7 height 7
checkbox input "false"
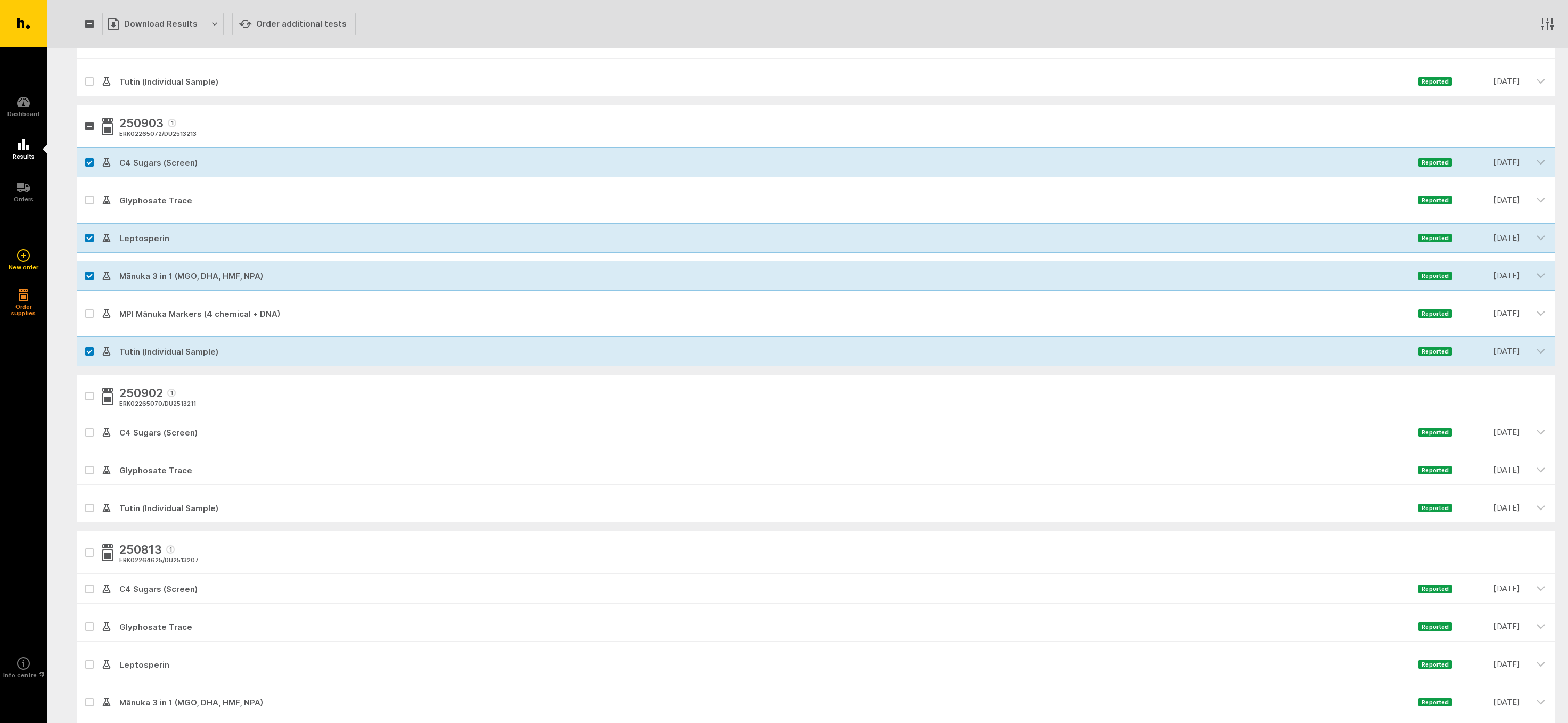
click at [90, 347] on div at bounding box center [90, 351] width 26 height 30
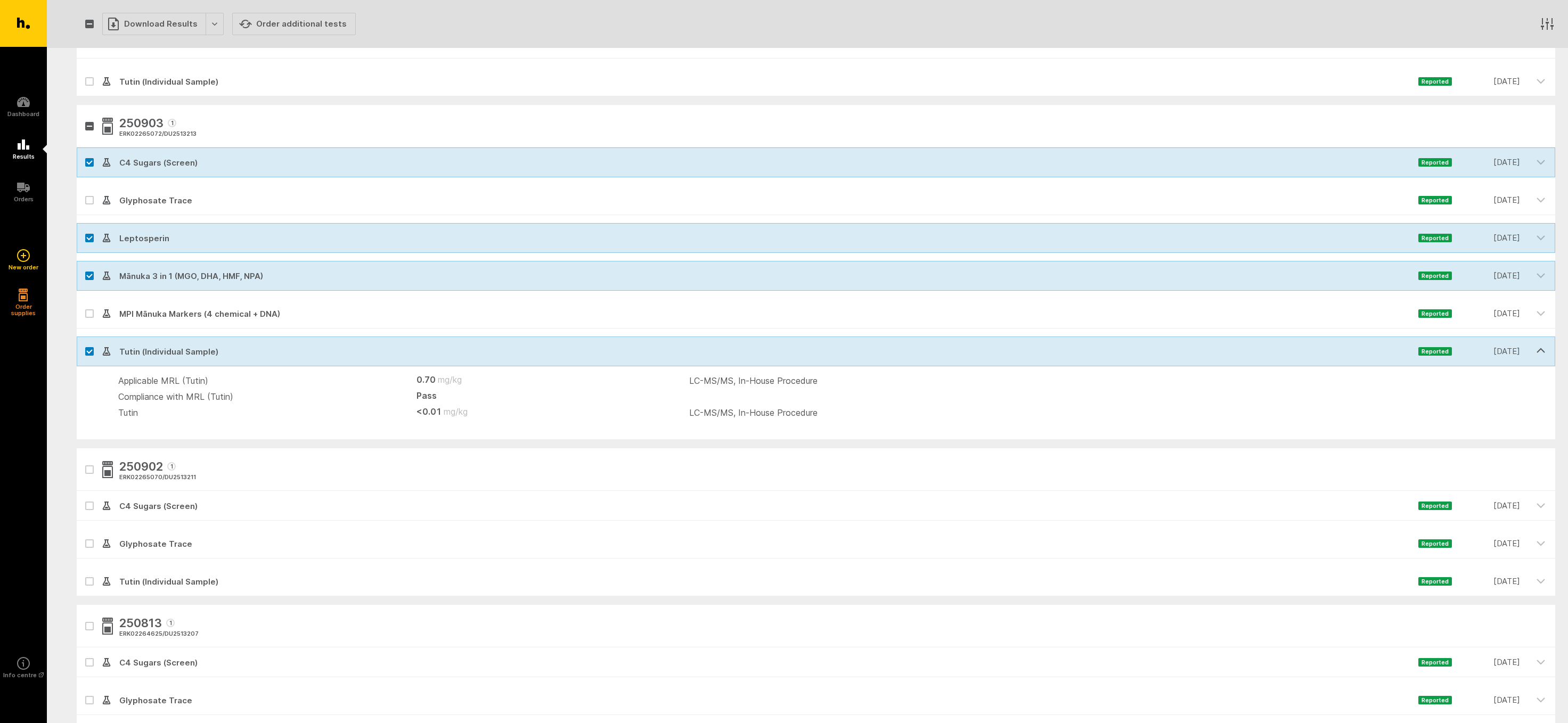
click at [86, 351] on icon at bounding box center [89, 351] width 6 height 5
click at [84, 344] on input "checkbox" at bounding box center [80, 340] width 7 height 7
checkbox input "false"
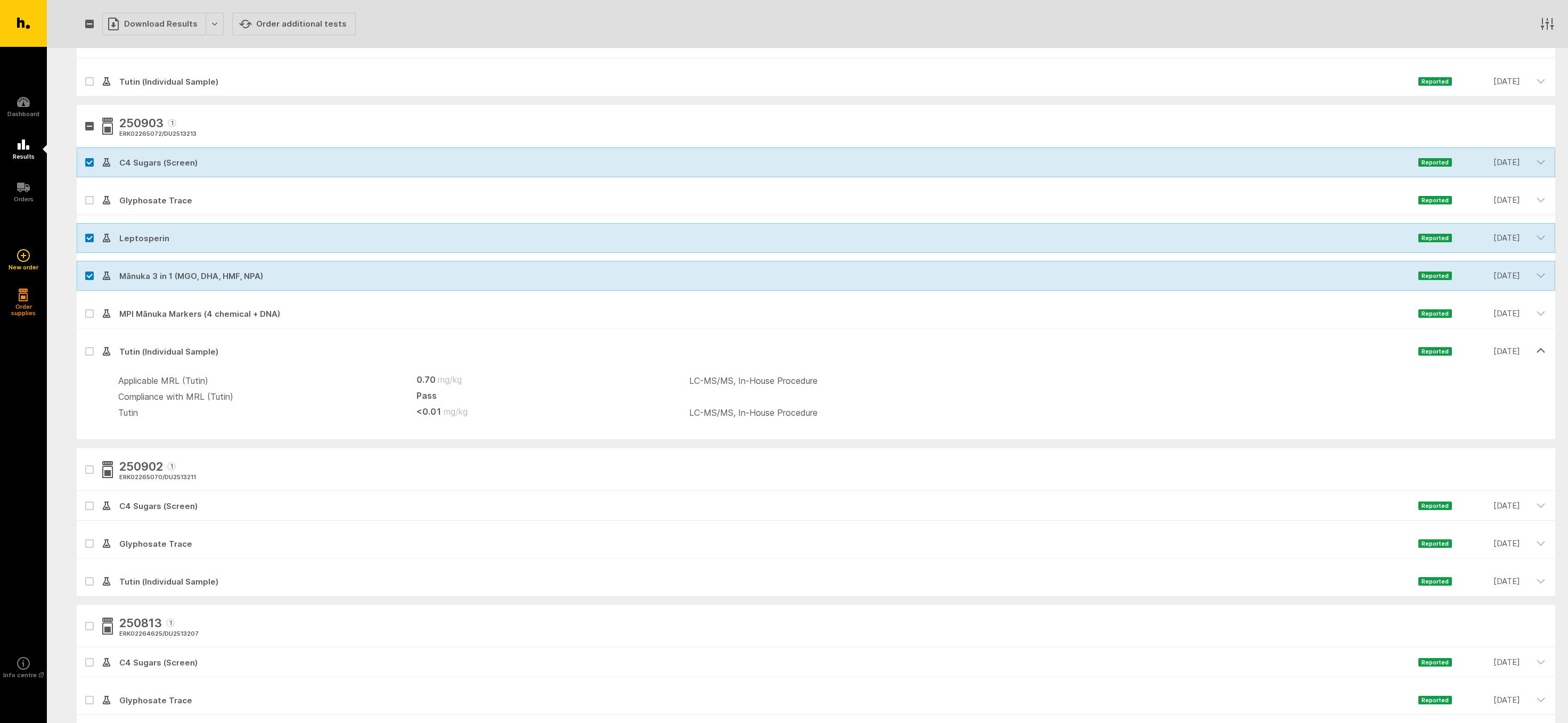
click at [1540, 350] on icon "button" at bounding box center [1541, 350] width 7 height 4
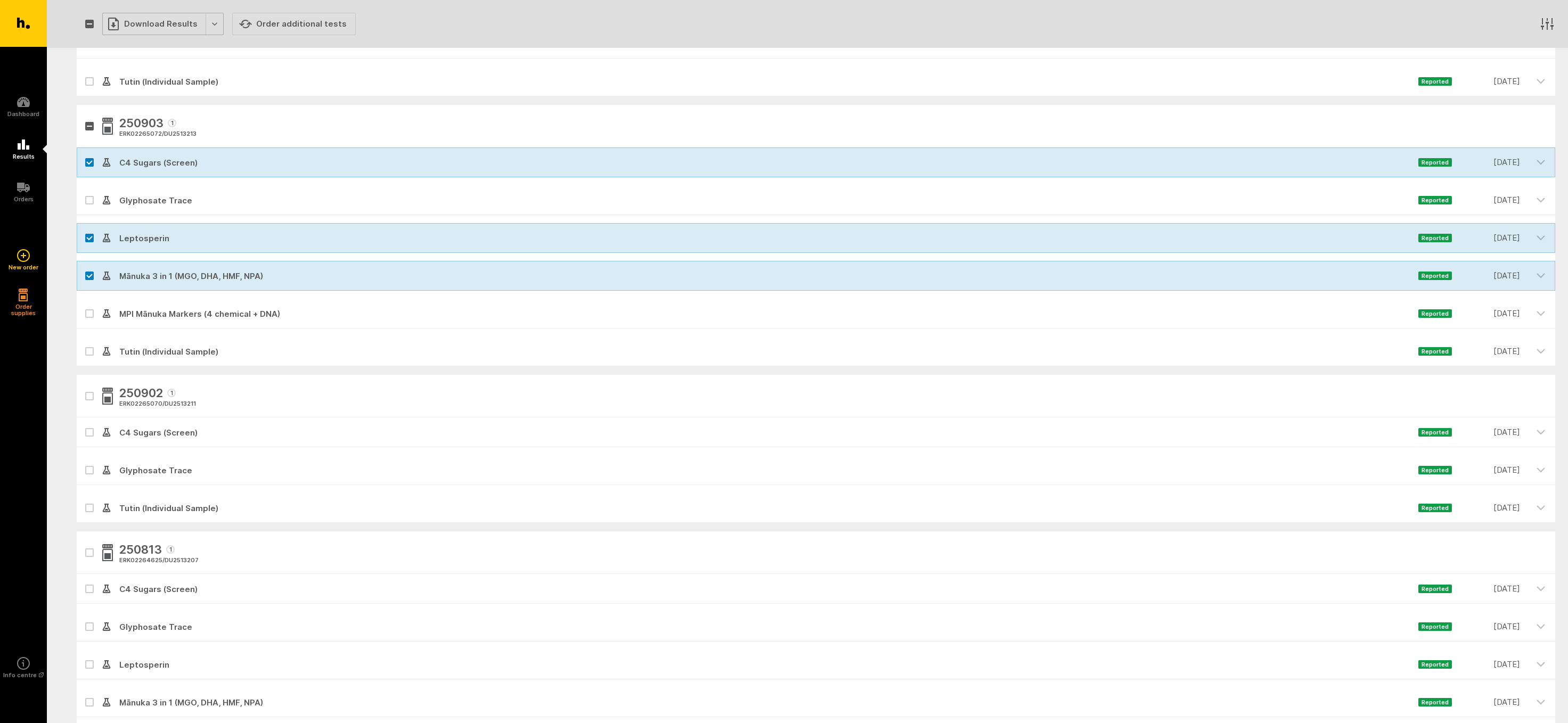
click at [136, 22] on div "Download Results" at bounding box center [163, 24] width 121 height 22
click at [141, 44] on button "Generate Custom Report" at bounding box center [171, 47] width 136 height 22
click at [90, 160] on icon at bounding box center [89, 162] width 6 height 5
click at [84, 154] on input "checkbox" at bounding box center [80, 151] width 7 height 7
checkbox input "false"
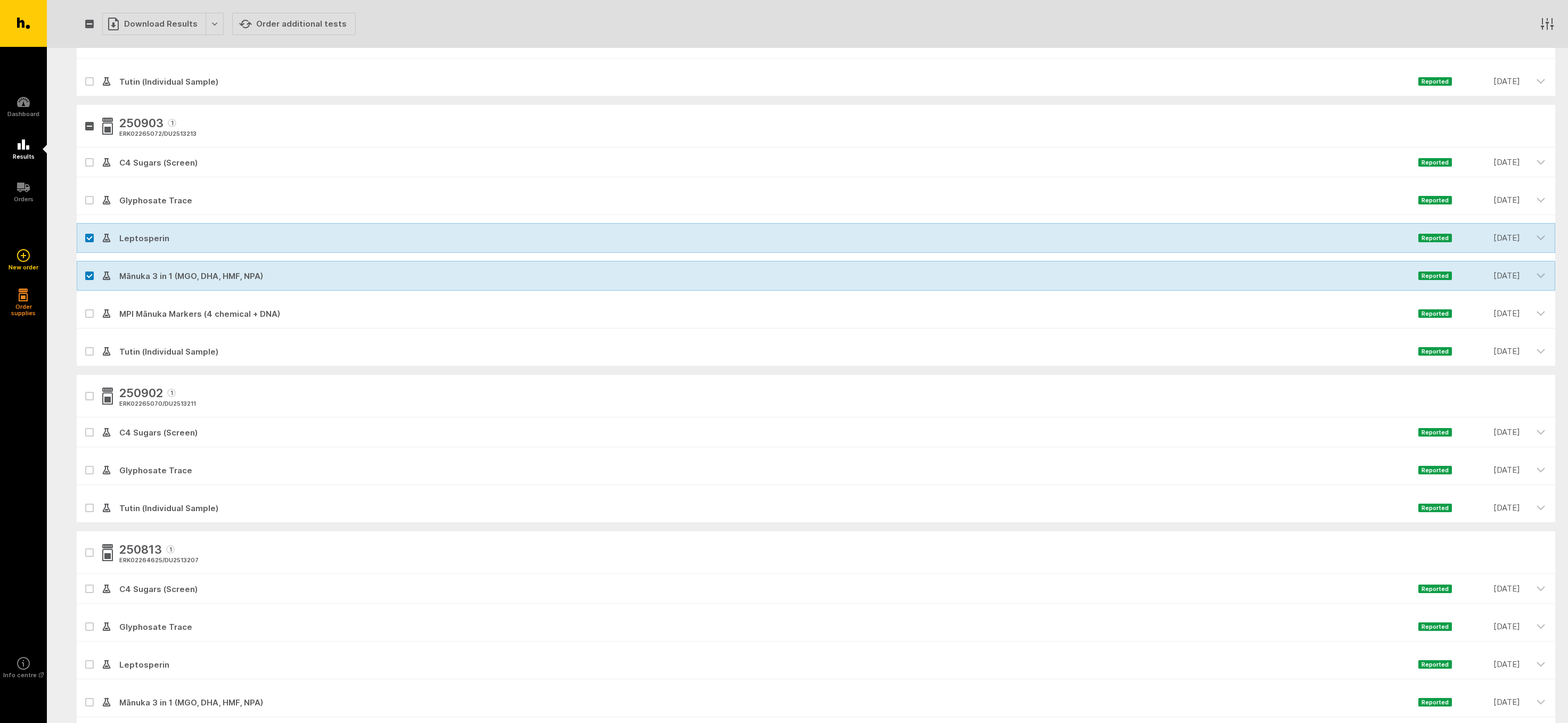
click at [88, 236] on label at bounding box center [90, 238] width 9 height 9
click at [84, 230] on input "checkbox" at bounding box center [80, 227] width 7 height 7
checkbox input "false"
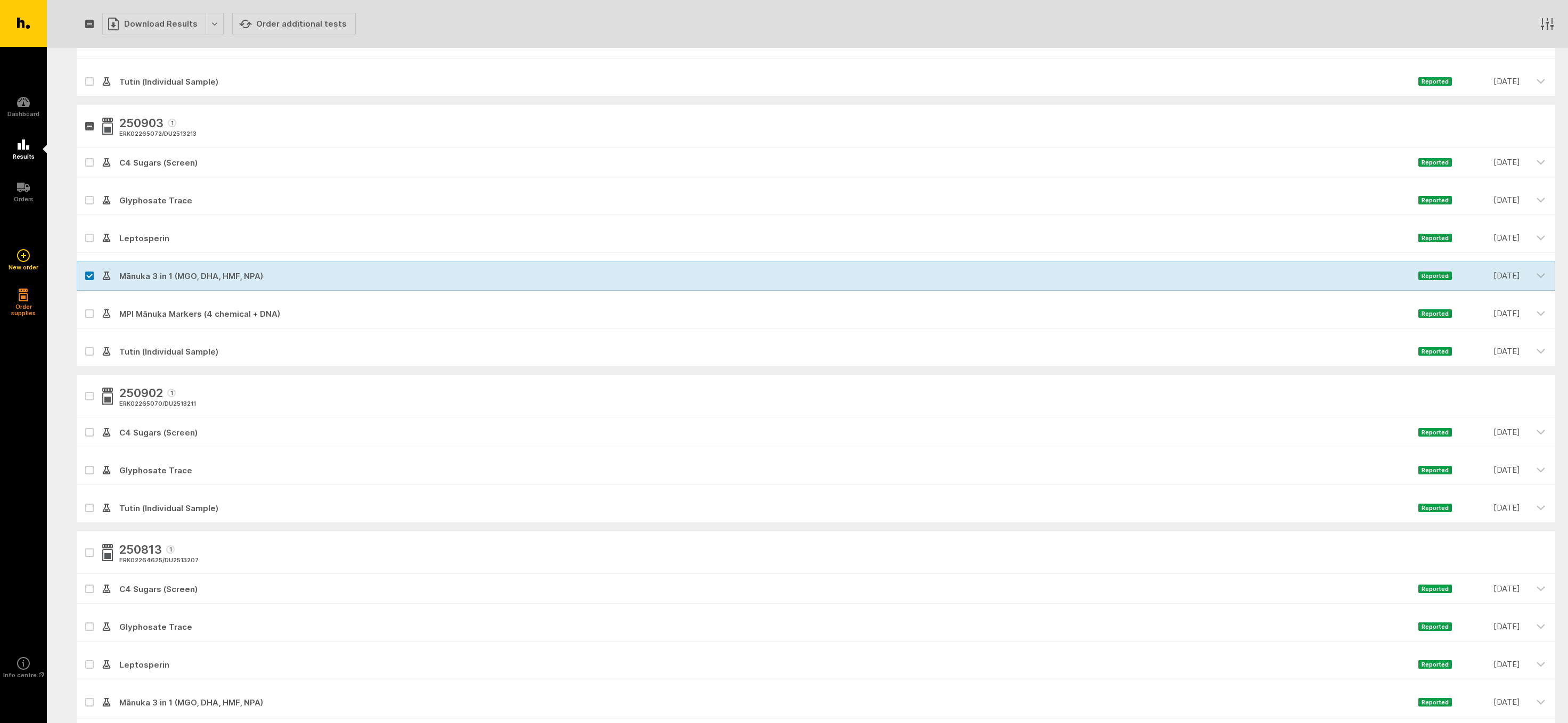
click at [88, 276] on icon at bounding box center [89, 275] width 5 height 3
click at [84, 268] on input "checkbox" at bounding box center [80, 265] width 7 height 7
checkbox input "false"
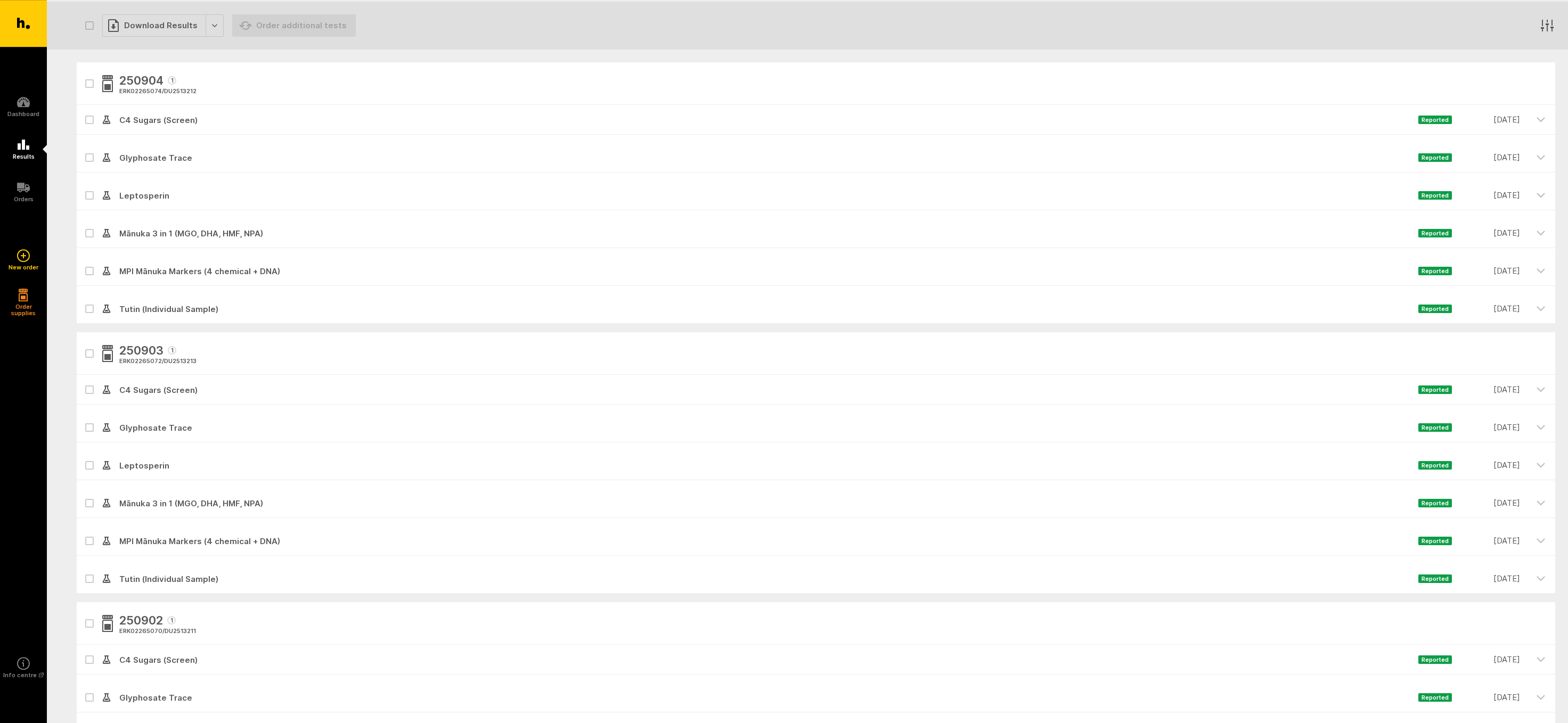
scroll to position [46, 0]
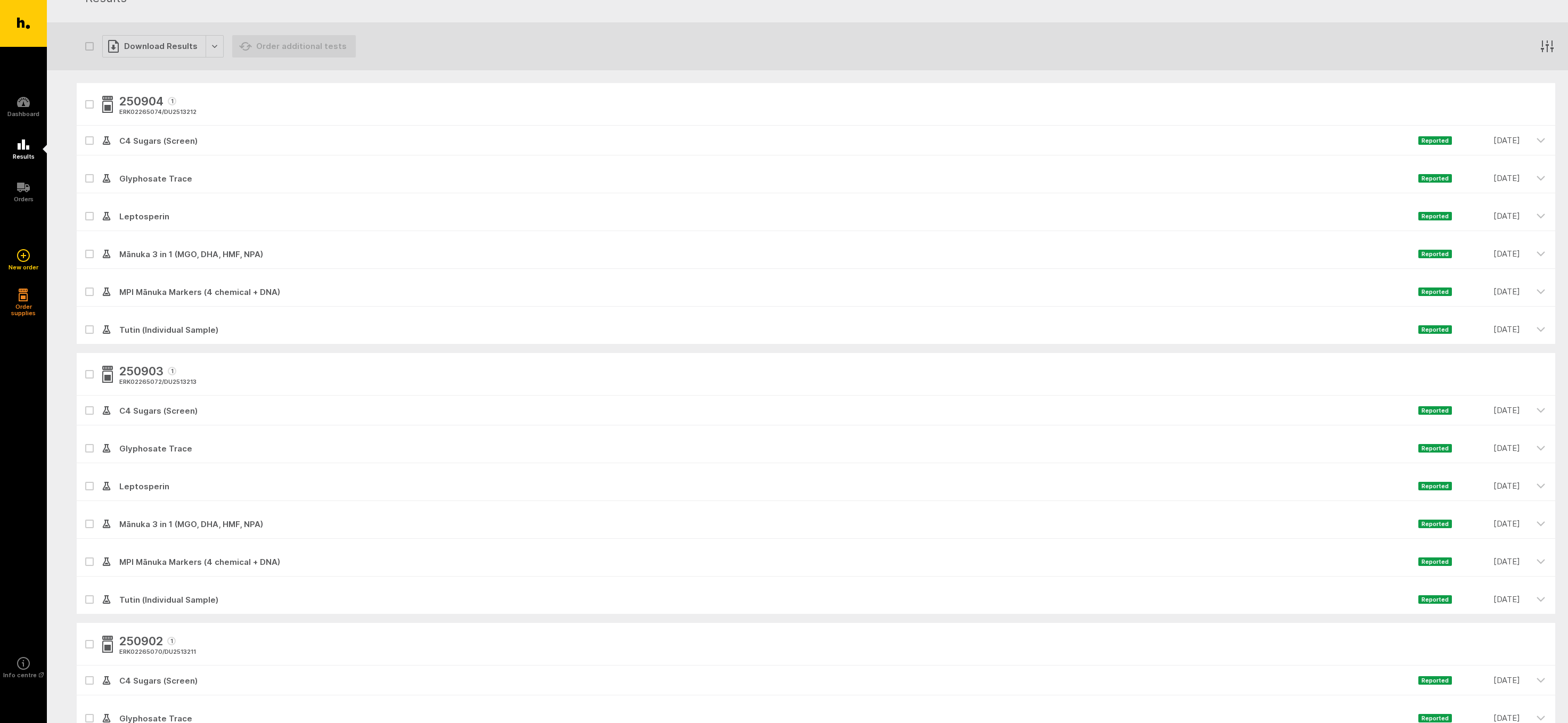
click at [89, 290] on icon at bounding box center [89, 292] width 6 height 5
click at [84, 284] on input "checkbox" at bounding box center [80, 280] width 7 height 7
checkbox input "true"
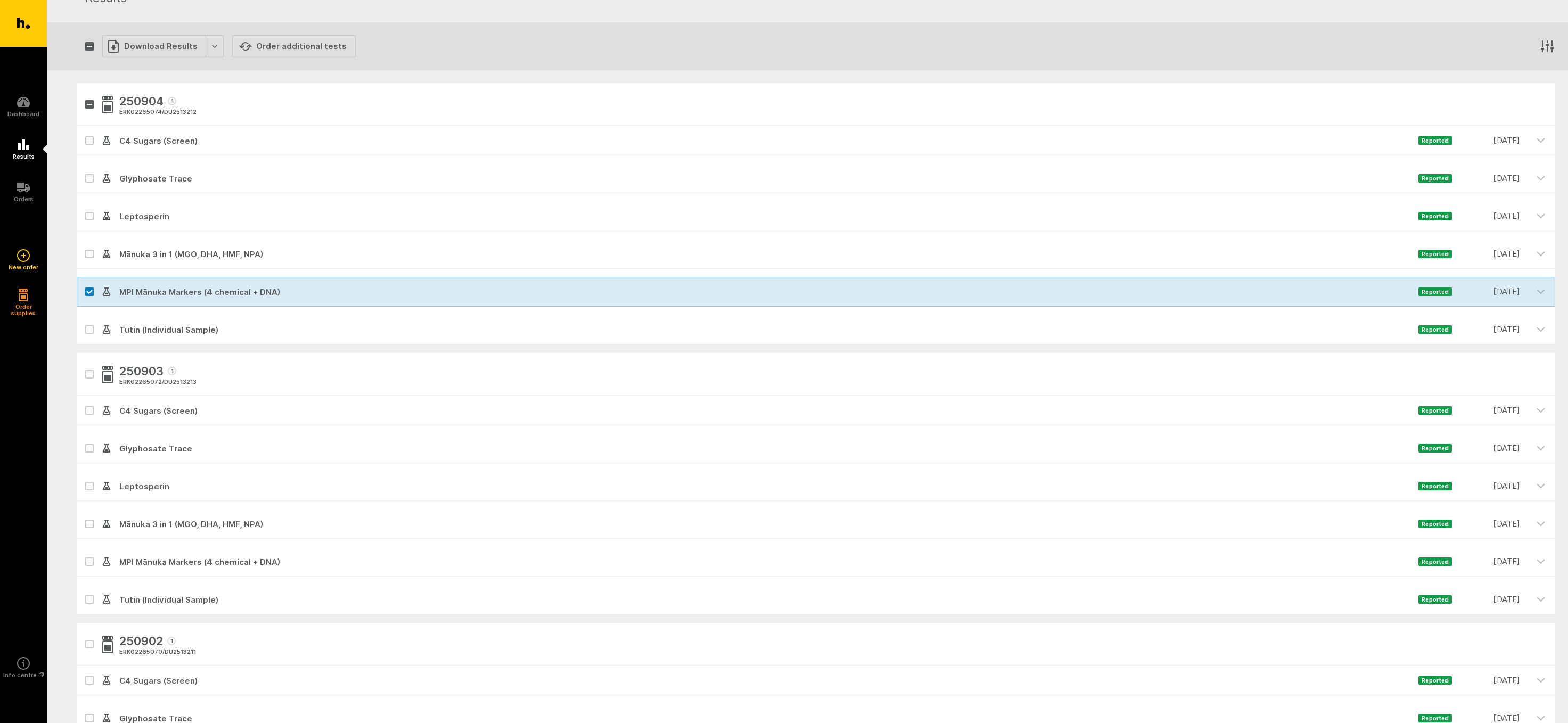
click at [90, 329] on icon at bounding box center [89, 329] width 5 height 3
click at [84, 321] on input "checkbox" at bounding box center [80, 318] width 7 height 7
checkbox input "true"
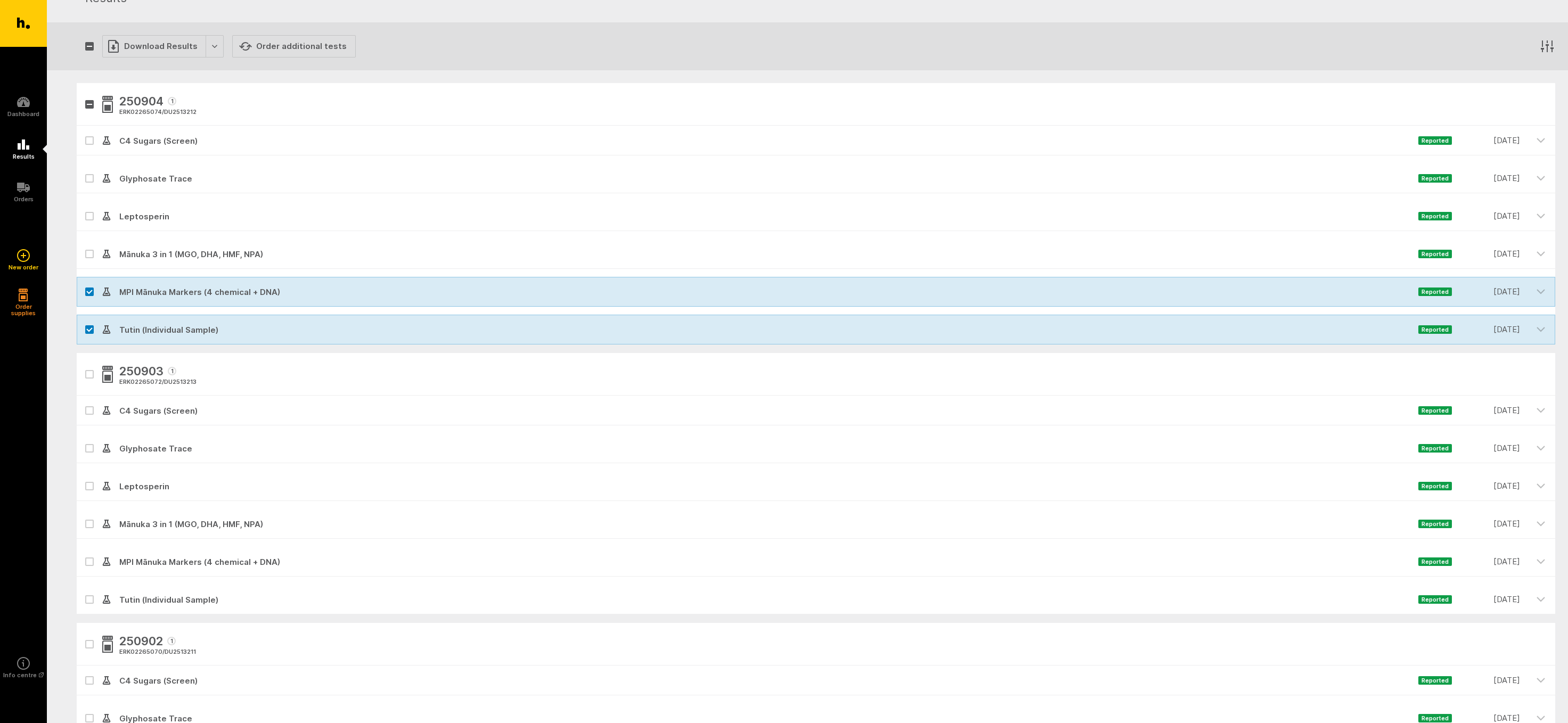
click at [89, 176] on icon at bounding box center [89, 179] width 6 height 5
click at [84, 171] on input "checkbox" at bounding box center [80, 167] width 7 height 7
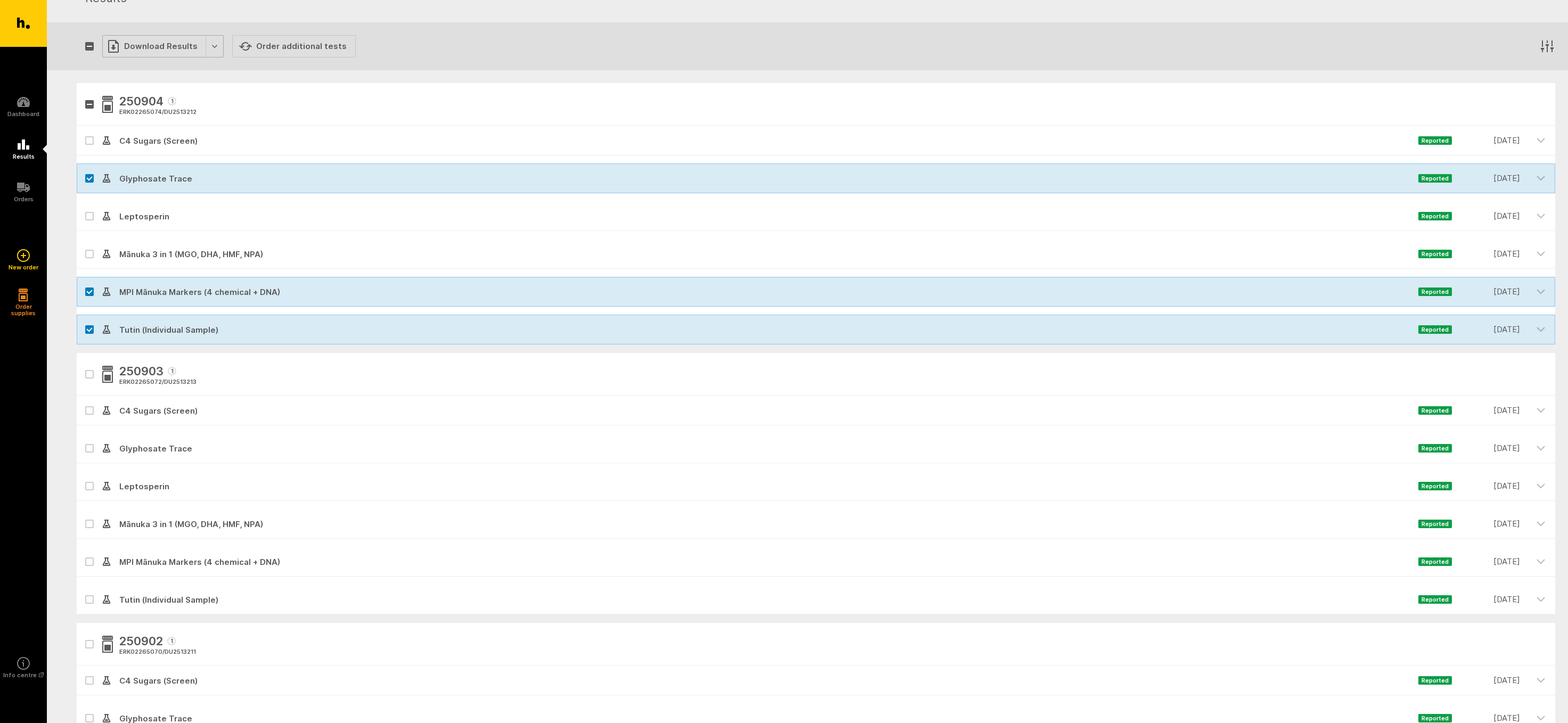
click at [151, 42] on div "Download Results" at bounding box center [163, 46] width 121 height 22
click at [150, 65] on button "Generate Custom Report" at bounding box center [171, 68] width 136 height 22
click at [90, 176] on icon at bounding box center [89, 179] width 6 height 5
click at [84, 171] on input "checkbox" at bounding box center [80, 167] width 7 height 7
checkbox input "false"
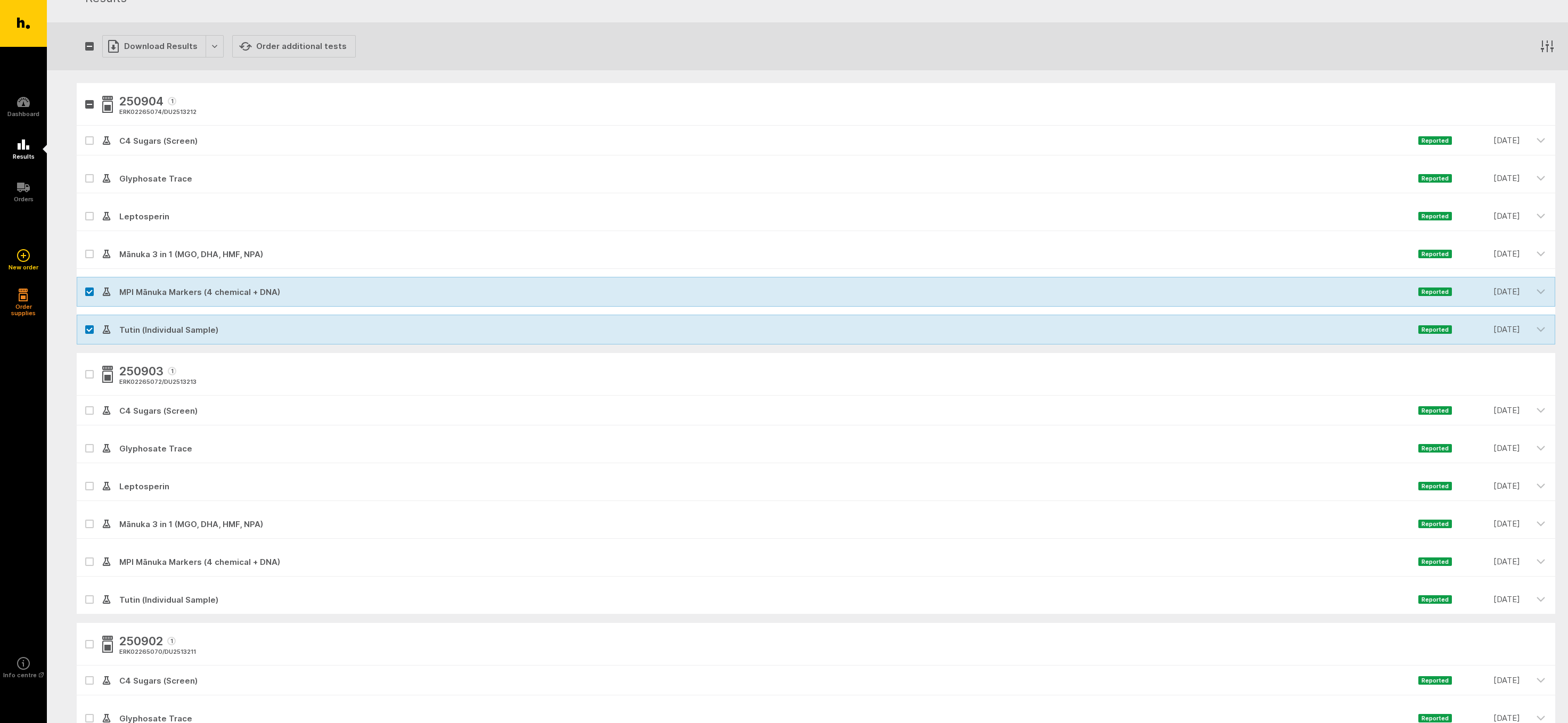
click at [88, 293] on icon at bounding box center [89, 292] width 6 height 5
click at [84, 284] on input "checkbox" at bounding box center [80, 280] width 7 height 7
checkbox input "false"
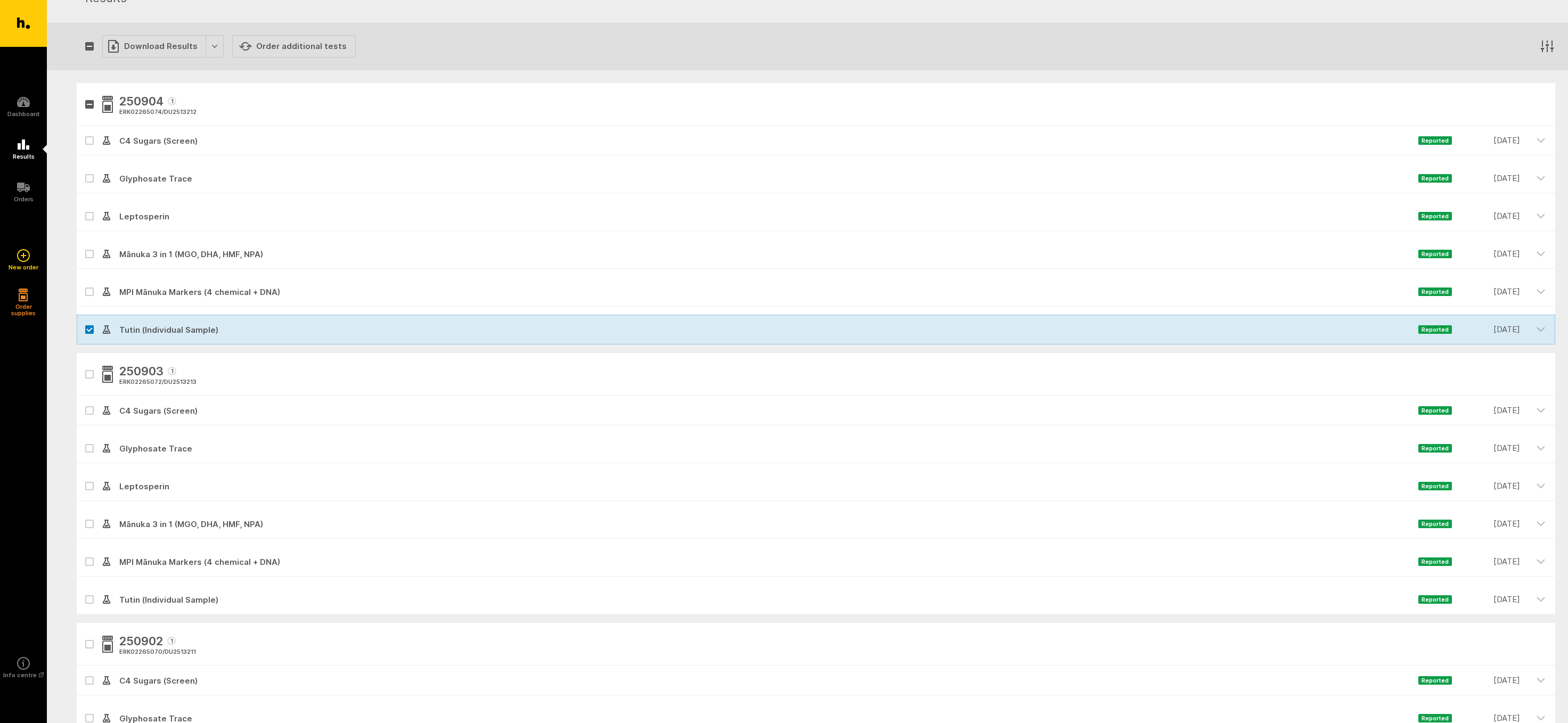
click at [87, 327] on icon at bounding box center [89, 329] width 6 height 5
click at [84, 321] on input "checkbox" at bounding box center [80, 318] width 7 height 7
checkbox input "false"
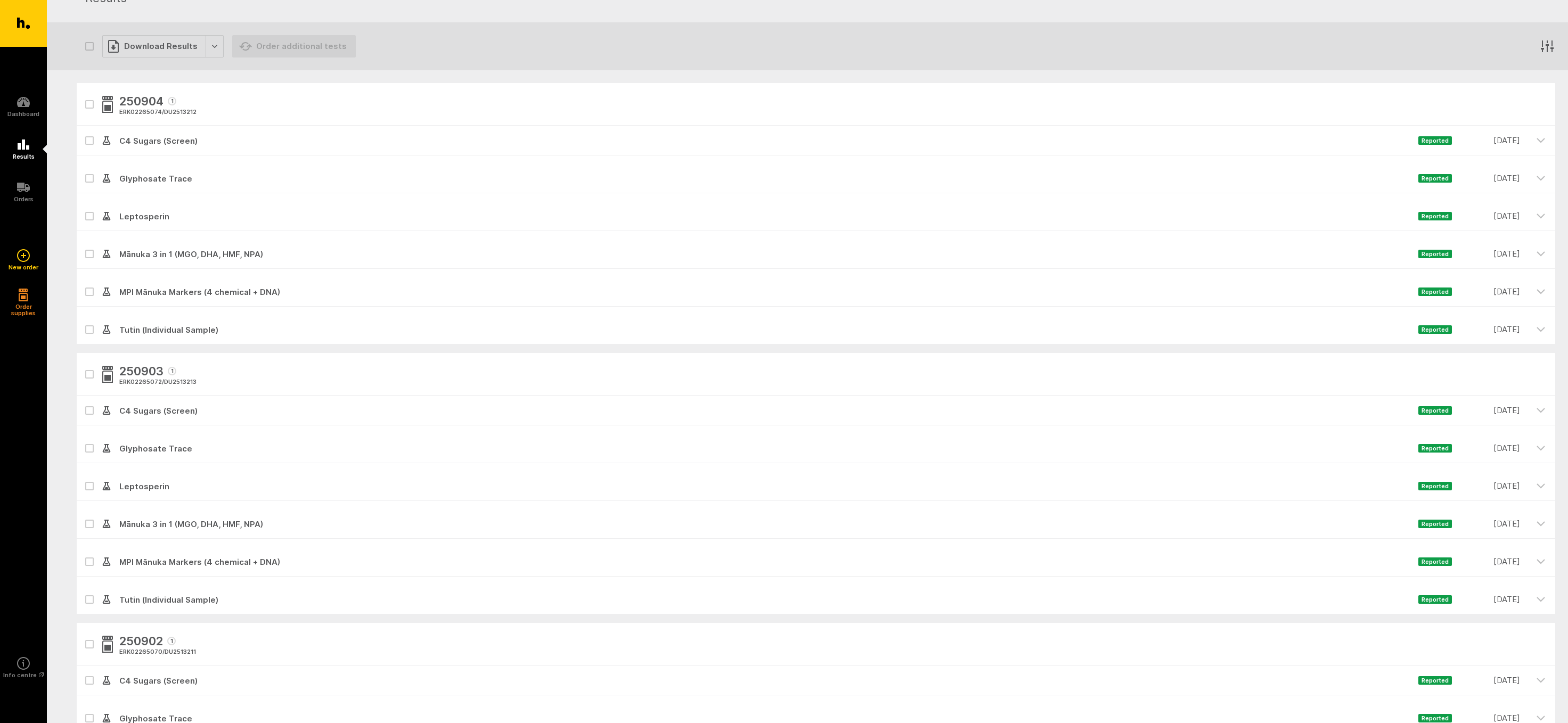
click at [87, 141] on icon at bounding box center [89, 141] width 6 height 5
click at [84, 133] on input "checkbox" at bounding box center [80, 129] width 7 height 7
checkbox input "true"
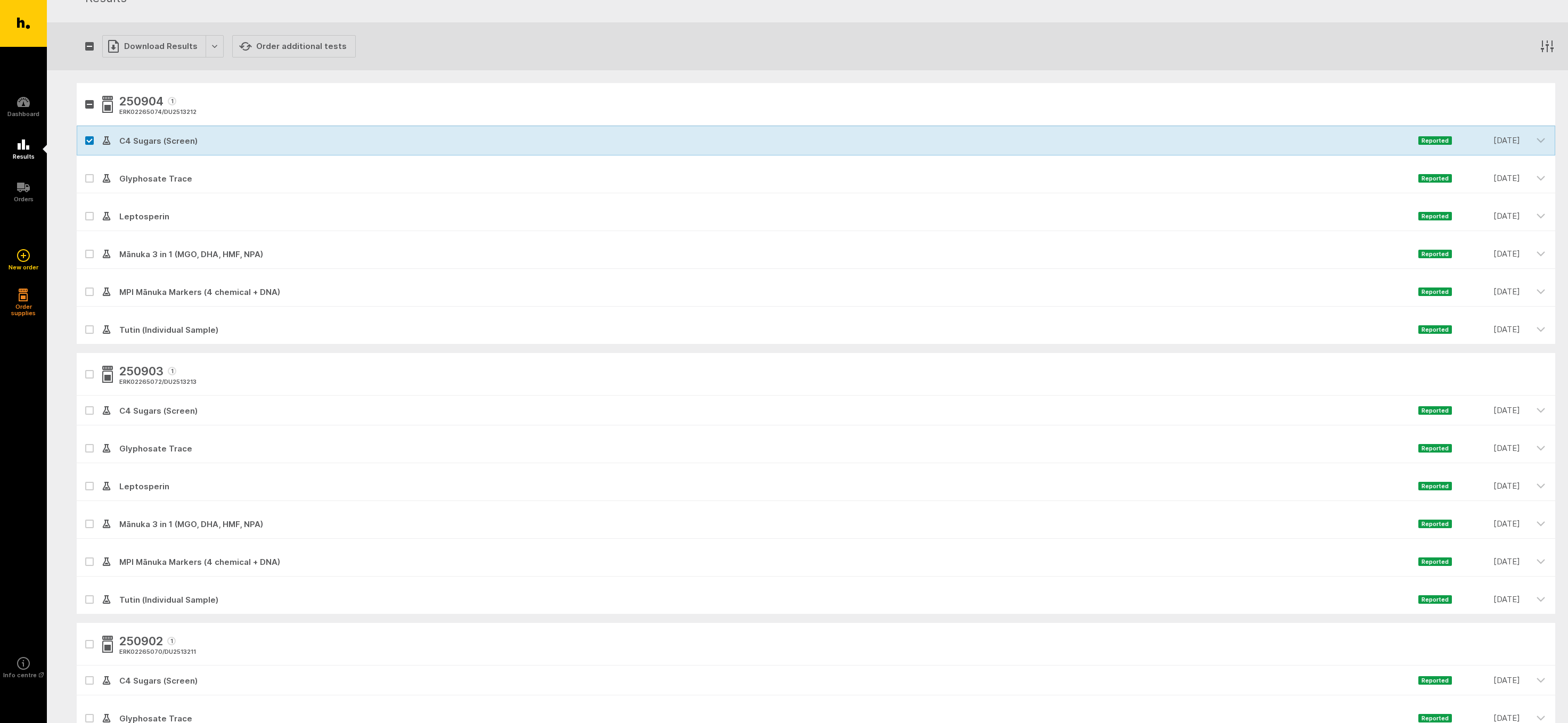
click at [88, 216] on icon at bounding box center [89, 216] width 5 height 3
click at [84, 208] on input "checkbox" at bounding box center [80, 205] width 7 height 7
checkbox input "true"
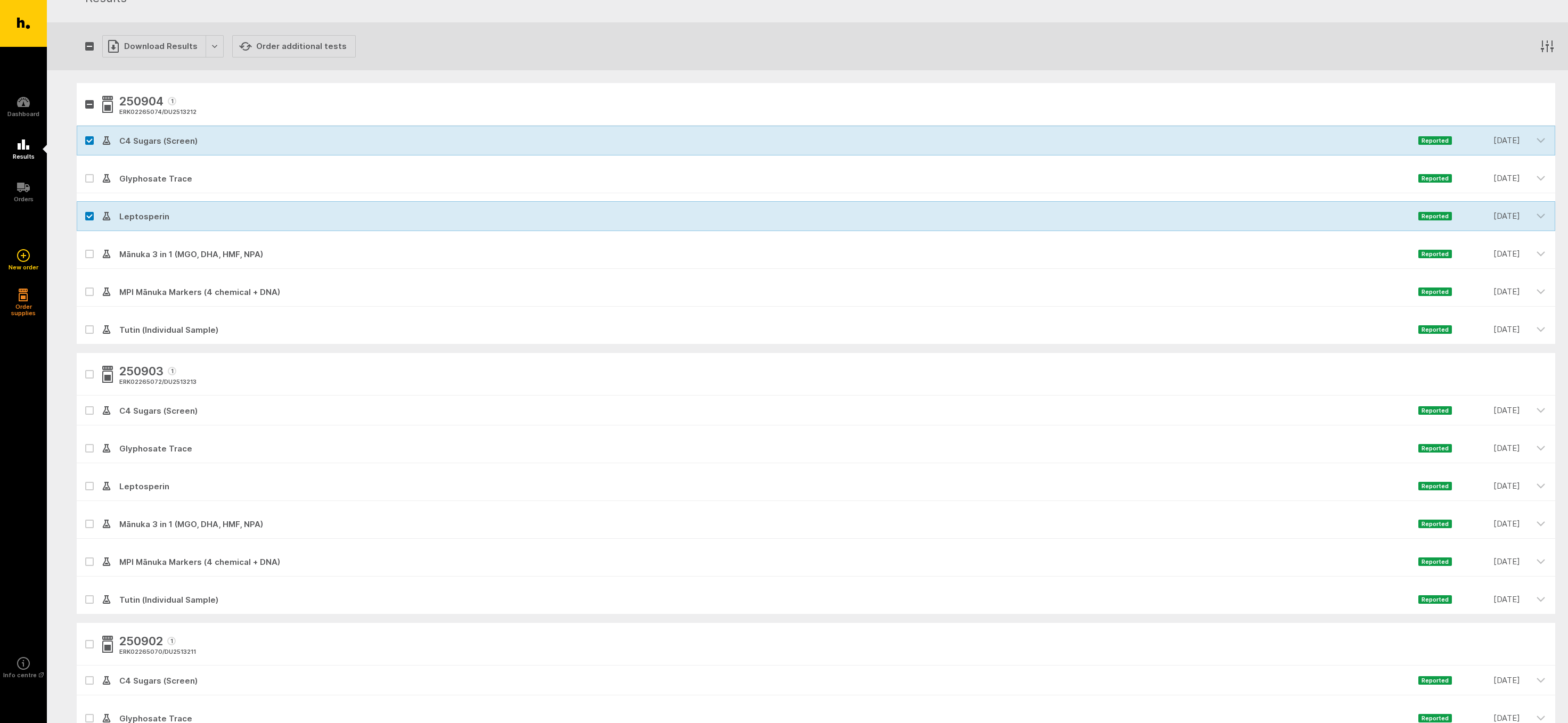
click at [90, 252] on icon at bounding box center [89, 254] width 6 height 5
click at [84, 246] on input "checkbox" at bounding box center [80, 242] width 7 height 7
checkbox input "true"
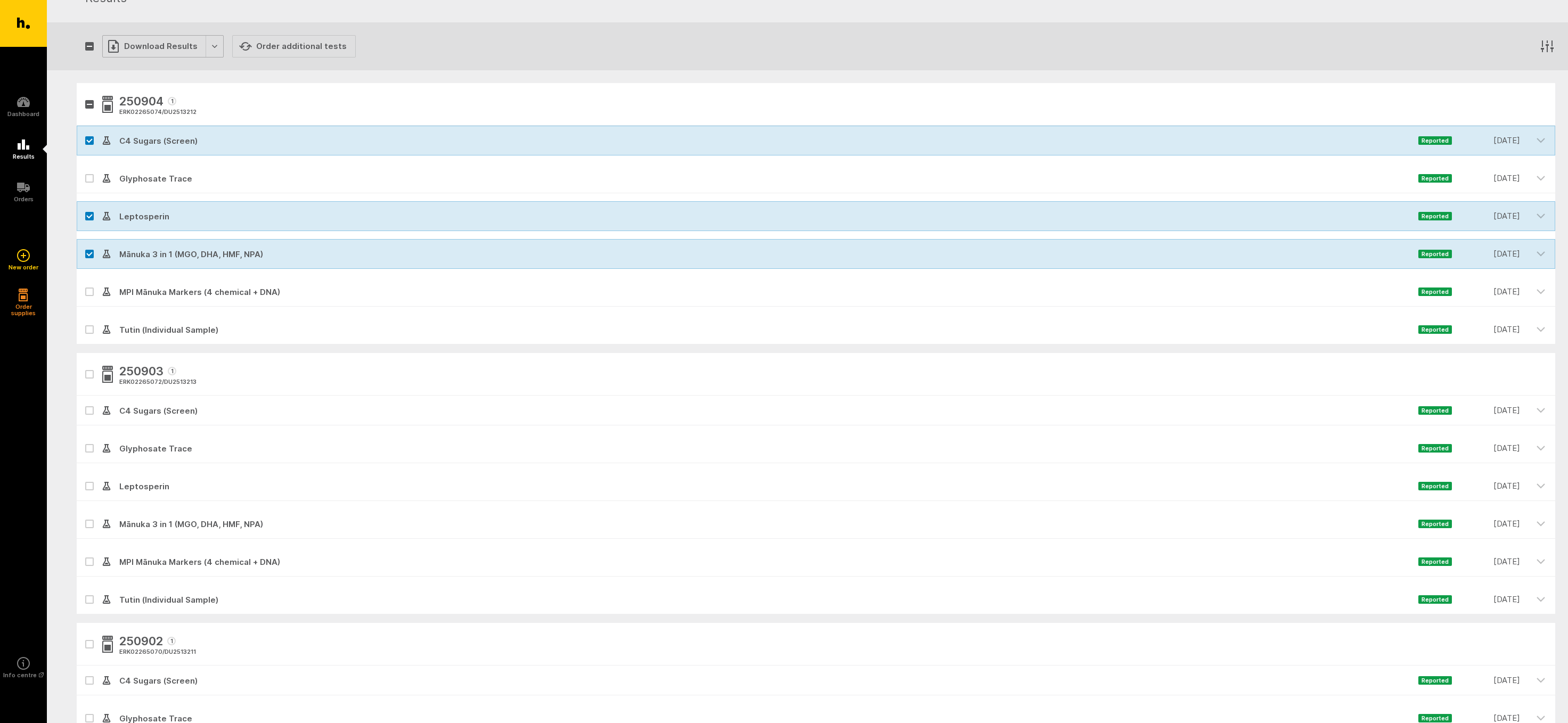
click at [139, 44] on div "Download Results" at bounding box center [163, 46] width 121 height 22
click at [146, 66] on button "Generate Custom Report" at bounding box center [171, 68] width 136 height 22
click at [90, 138] on label at bounding box center [90, 141] width 9 height 9
click at [84, 133] on input "checkbox" at bounding box center [80, 129] width 7 height 7
checkbox input "false"
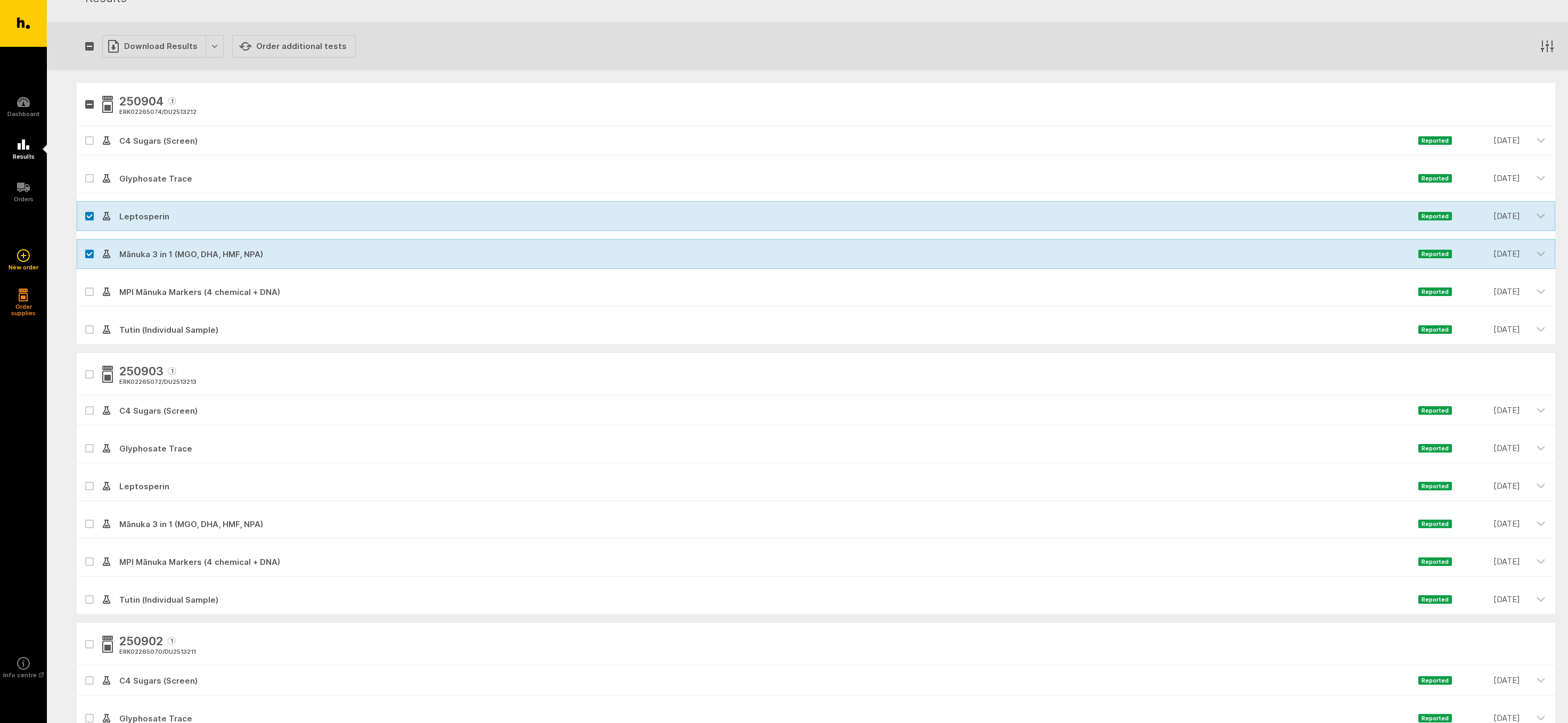
click at [90, 216] on icon at bounding box center [89, 216] width 6 height 5
click at [84, 208] on input "checkbox" at bounding box center [80, 205] width 7 height 7
checkbox input "false"
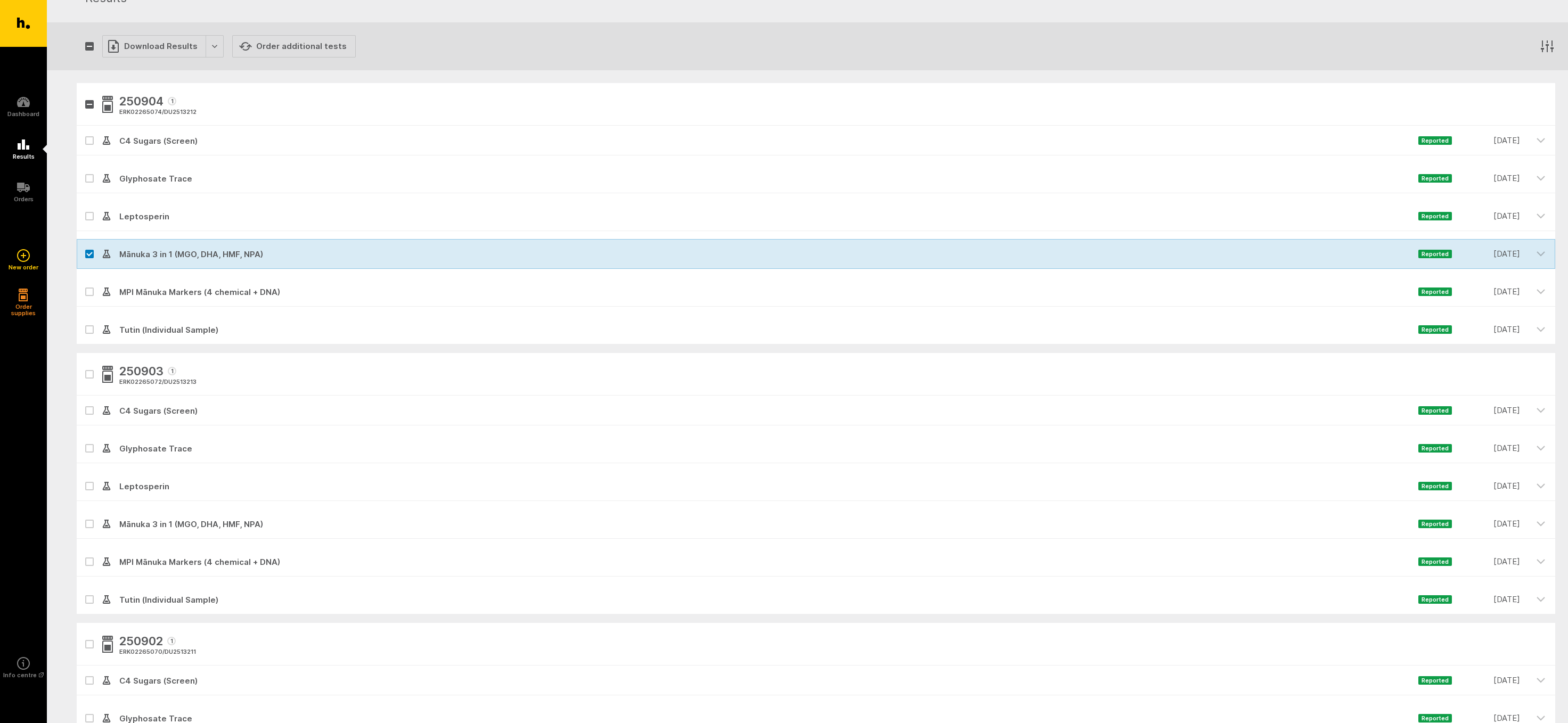
click at [89, 252] on icon at bounding box center [89, 254] width 6 height 5
click at [84, 246] on input "checkbox" at bounding box center [80, 242] width 7 height 7
checkbox input "false"
